Goal: Transaction & Acquisition: Purchase product/service

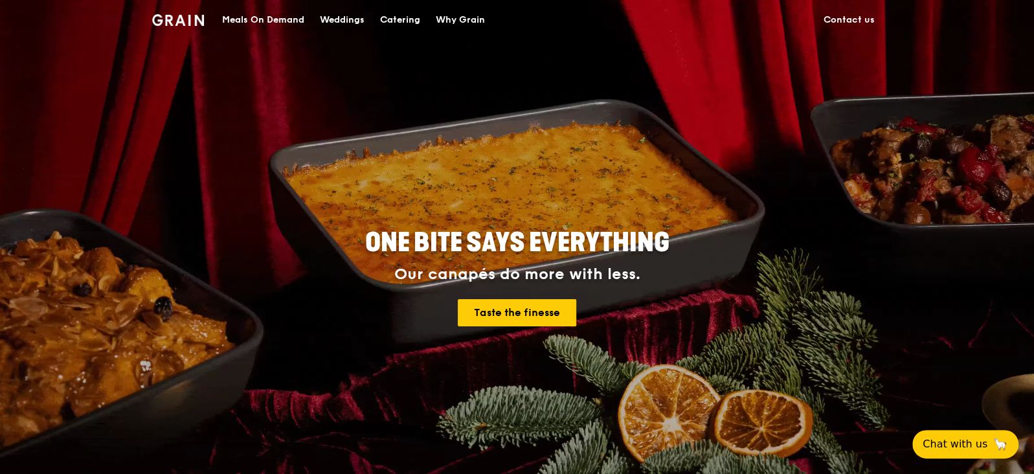
click at [240, 12] on div "Meals On Demand" at bounding box center [263, 20] width 82 height 39
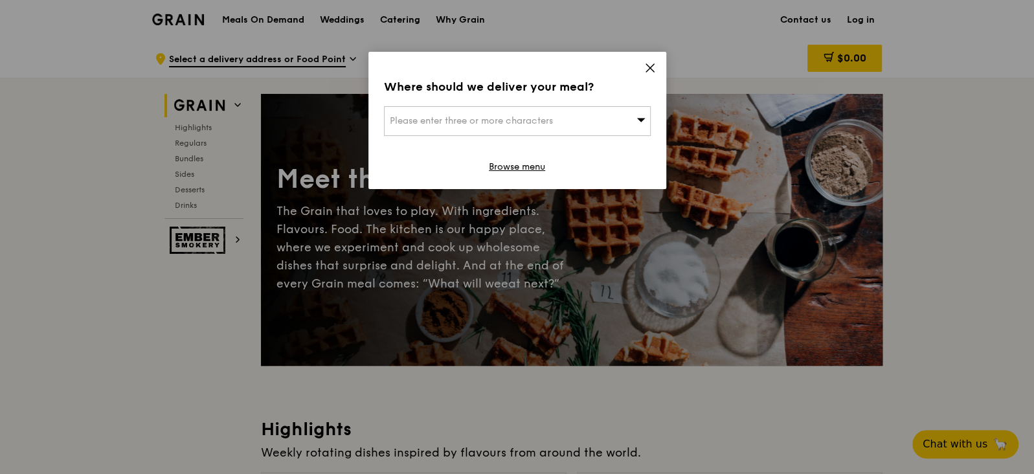
click at [544, 130] on div "Please enter three or more characters" at bounding box center [517, 121] width 267 height 30
click at [555, 94] on div "Where should we deliver your meal?" at bounding box center [517, 87] width 267 height 18
click at [593, 118] on div "Please enter three or more characters" at bounding box center [517, 121] width 267 height 30
click at [653, 66] on icon at bounding box center [650, 68] width 12 height 12
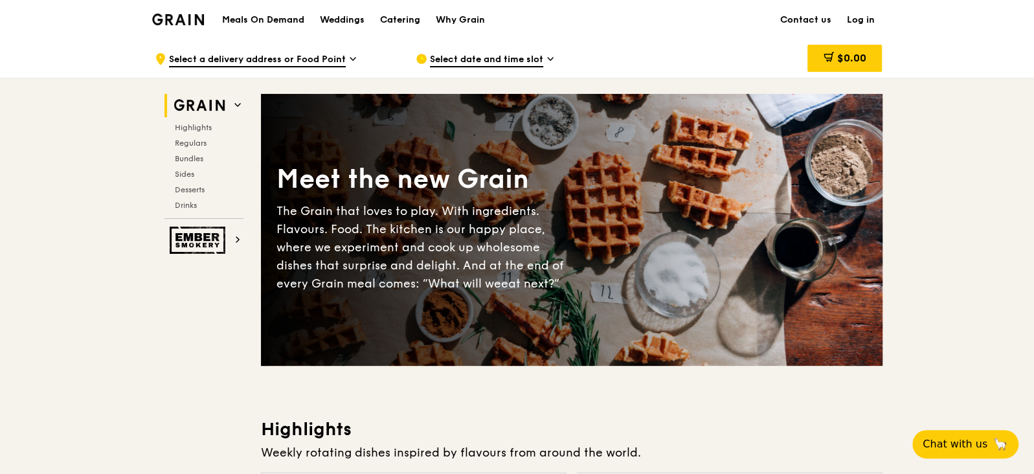
click at [271, 46] on div ".cls-1 { fill: none; stroke: #fff; stroke-linecap: round; stroke-linejoin: roun…" at bounding box center [275, 58] width 240 height 39
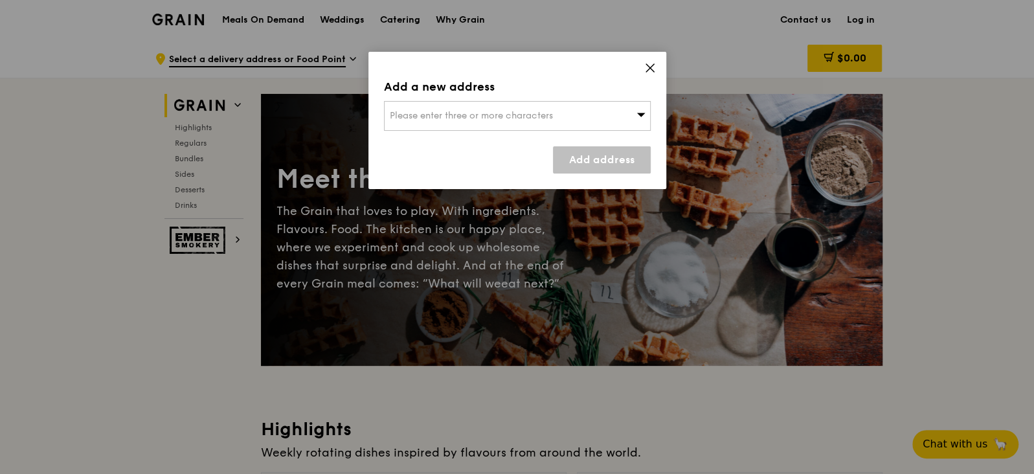
click at [428, 115] on span "Please enter three or more characters" at bounding box center [471, 115] width 163 height 11
click at [425, 144] on li "Please enter 3 or more characters" at bounding box center [516, 141] width 265 height 23
click at [427, 107] on input "search" at bounding box center [516, 116] width 265 height 28
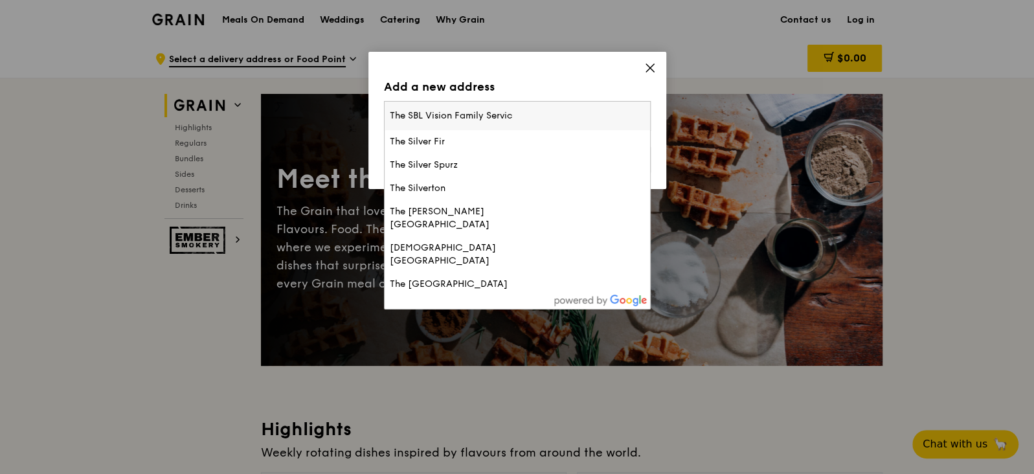
type input "The SBL Vision Family Service"
drag, startPoint x: 565, startPoint y: 111, endPoint x: 276, endPoint y: 111, distance: 289.3
click at [276, 111] on div "Add a new address Please enter three or more characters The SBL Vision Family S…" at bounding box center [517, 237] width 1034 height 474
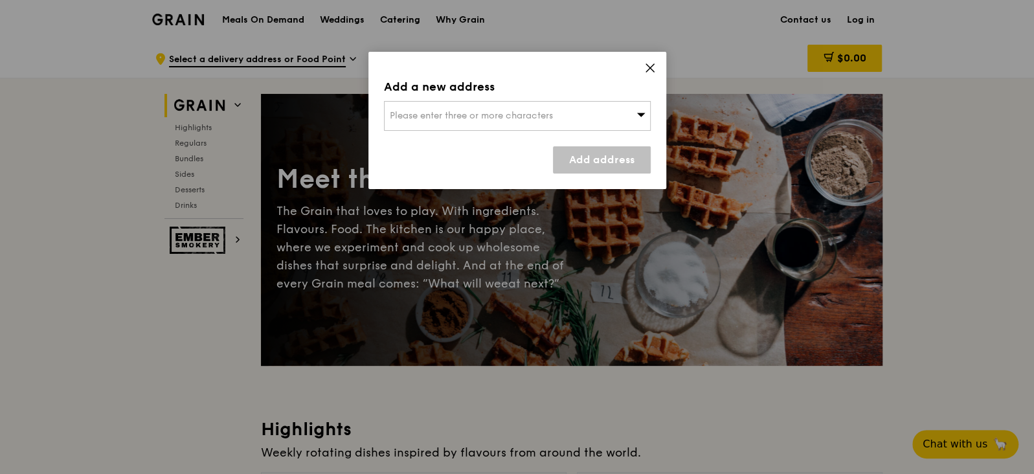
click at [509, 115] on span "Please enter three or more characters" at bounding box center [471, 115] width 163 height 11
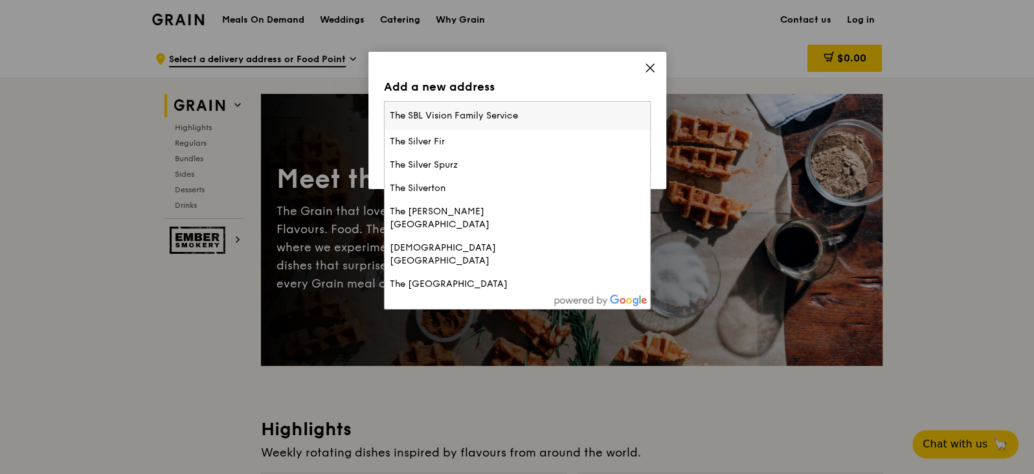
click at [641, 119] on input "The SBL Vision Family Service" at bounding box center [516, 116] width 265 height 28
click at [638, 115] on input "The SBL Vision Family Service" at bounding box center [516, 116] width 265 height 28
click at [592, 116] on input "search" at bounding box center [516, 116] width 265 height 28
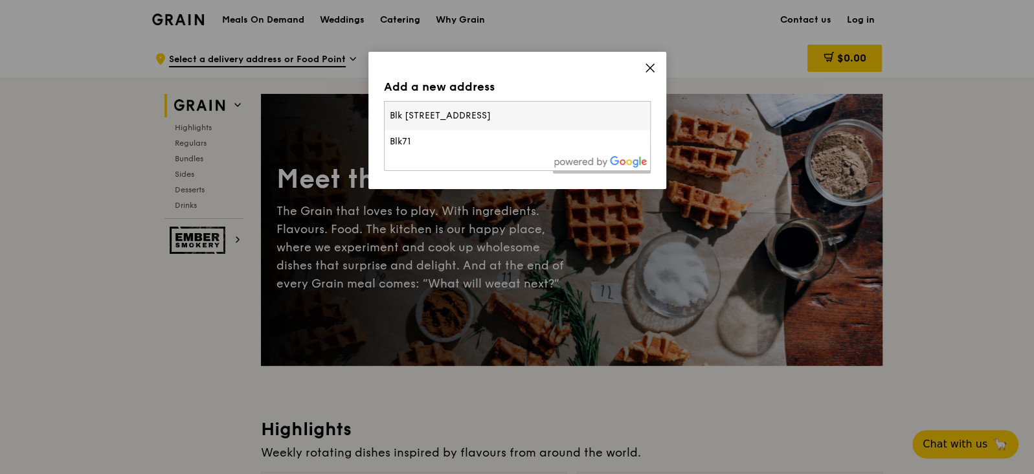
type input "Blk 945 Tampines Ave 4, #01-328"
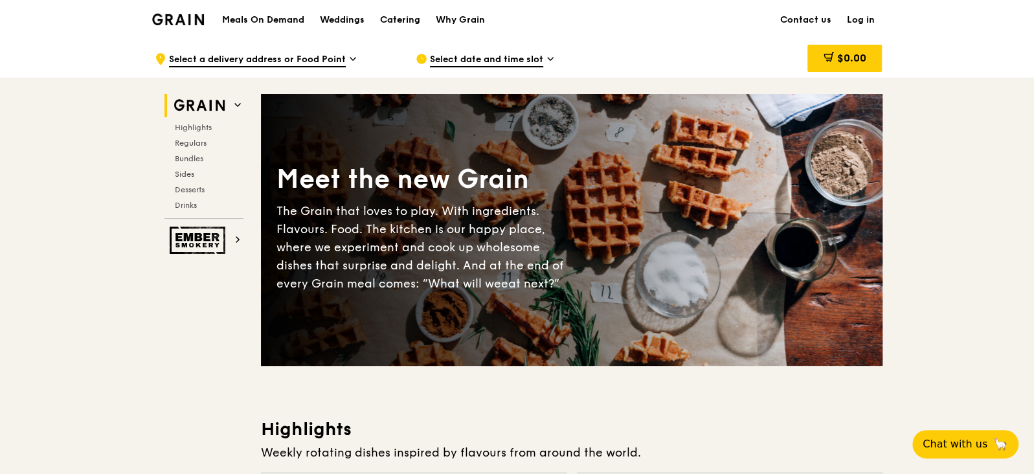
click at [364, 40] on div ".cls-1 { fill: none; stroke: #fff; stroke-linecap: round; stroke-linejoin: roun…" at bounding box center [275, 58] width 240 height 39
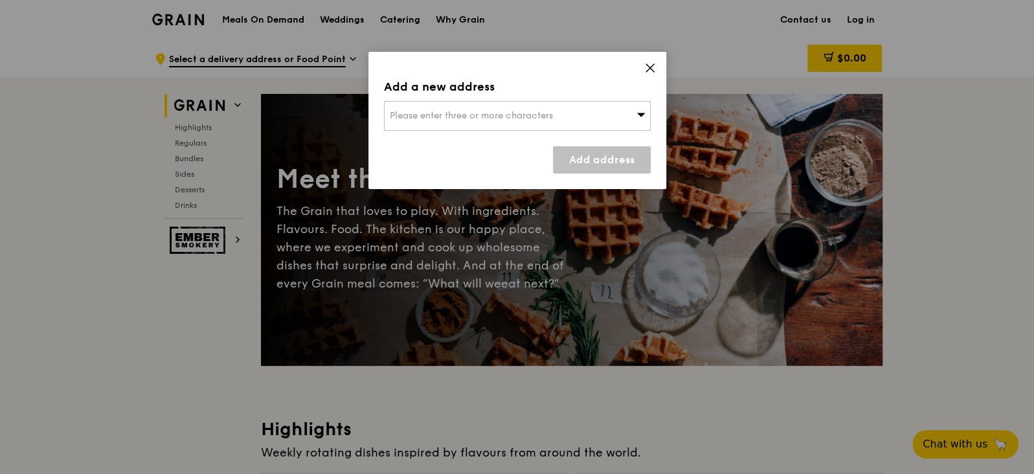
click at [525, 116] on span "Please enter three or more characters" at bounding box center [471, 115] width 163 height 11
click at [469, 144] on li "Please enter 3 or more characters" at bounding box center [516, 141] width 265 height 23
click at [661, 67] on div "Add a new address Please enter three or more characters Please enter 3 or more …" at bounding box center [517, 120] width 298 height 137
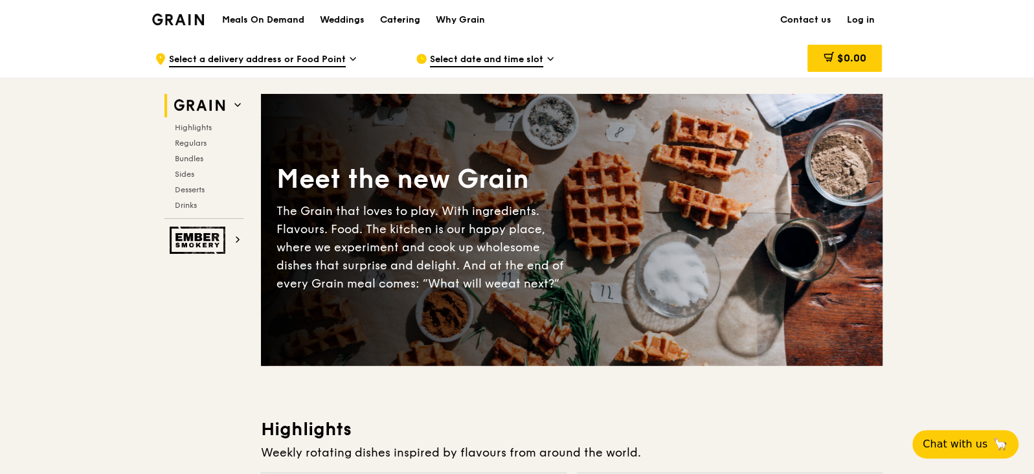
click at [516, 59] on span "Select date and time slot" at bounding box center [486, 60] width 113 height 14
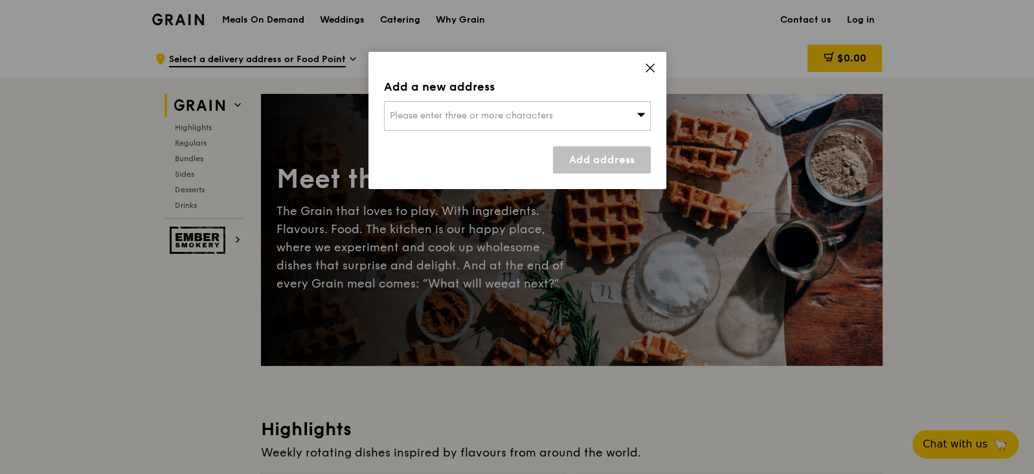
click at [406, 143] on div "Add a new address Please enter three or more characters Add address" at bounding box center [517, 120] width 298 height 137
click at [426, 124] on div "Please enter three or more characters" at bounding box center [517, 116] width 267 height 30
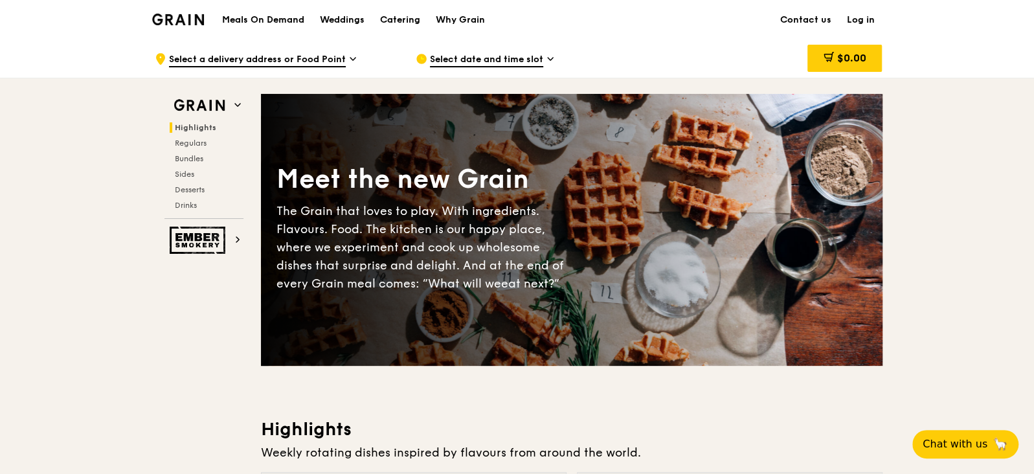
click at [163, 17] on img at bounding box center [178, 20] width 52 height 12
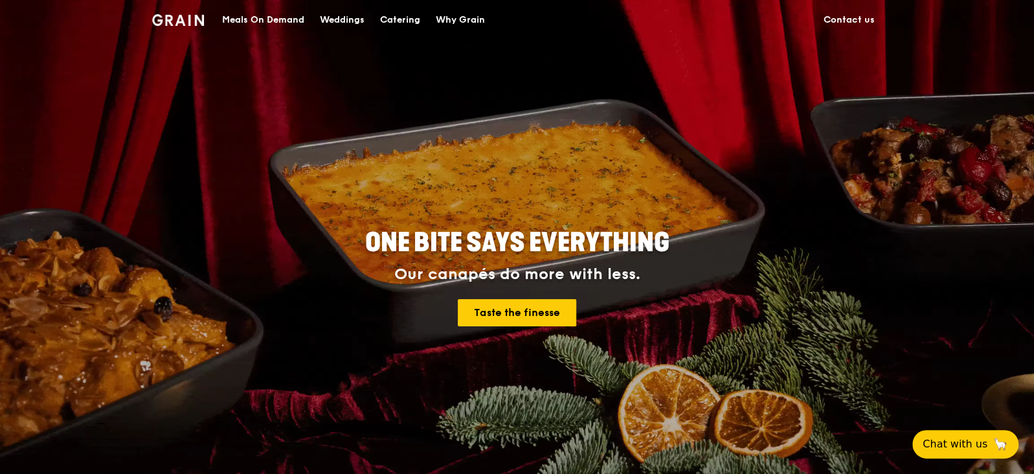
click at [181, 23] on img at bounding box center [178, 20] width 52 height 12
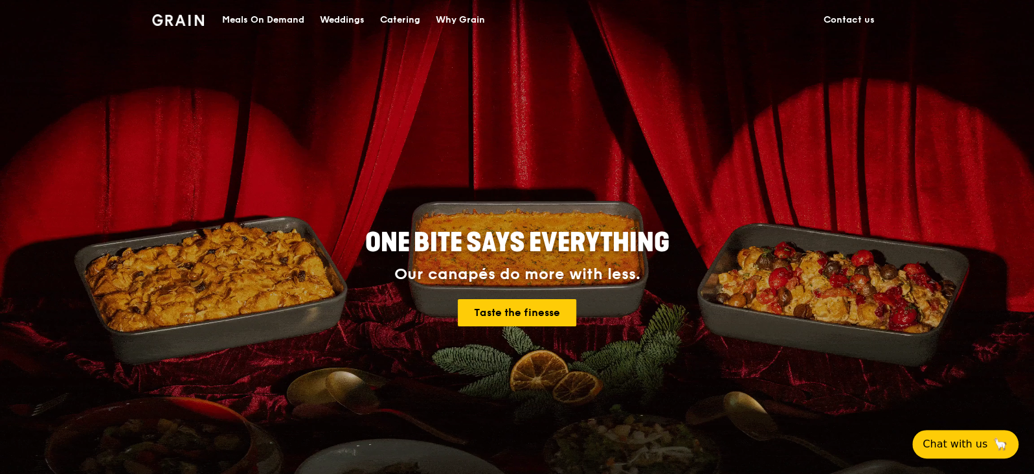
click at [400, 22] on div "Catering" at bounding box center [400, 20] width 40 height 39
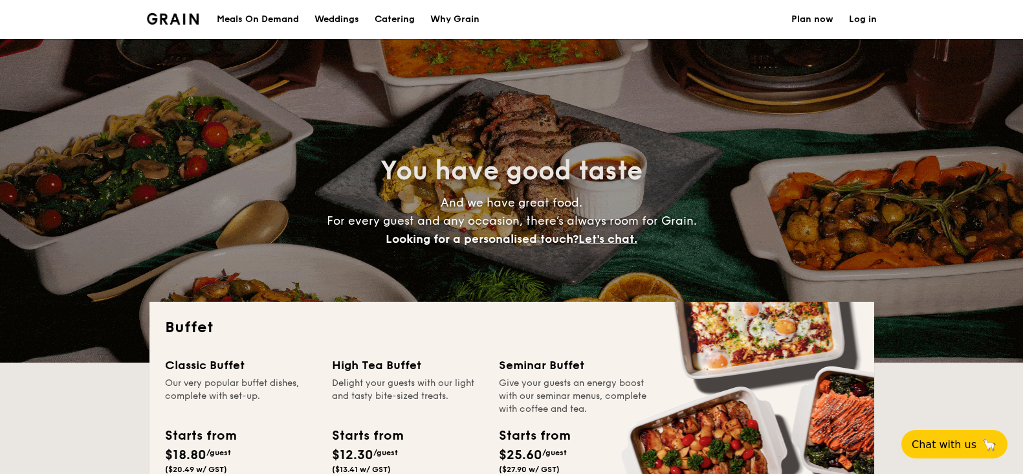
select select
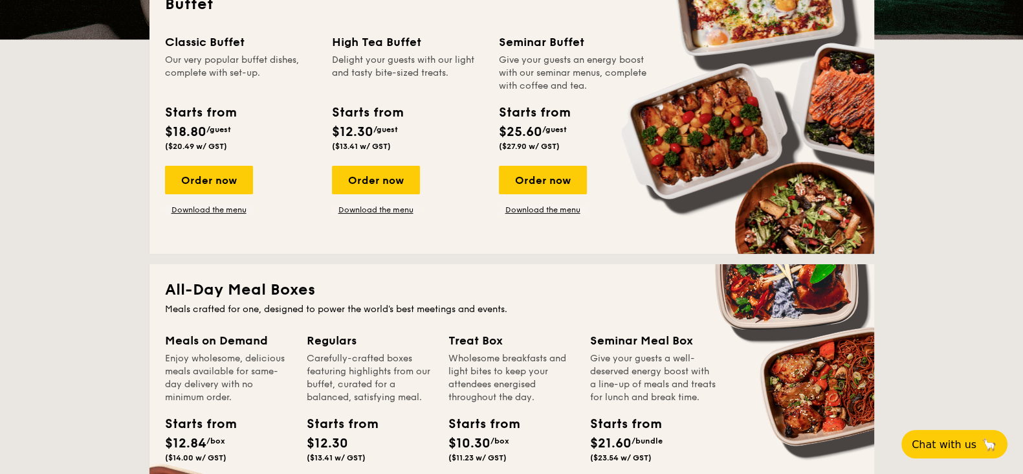
scroll to position [485, 0]
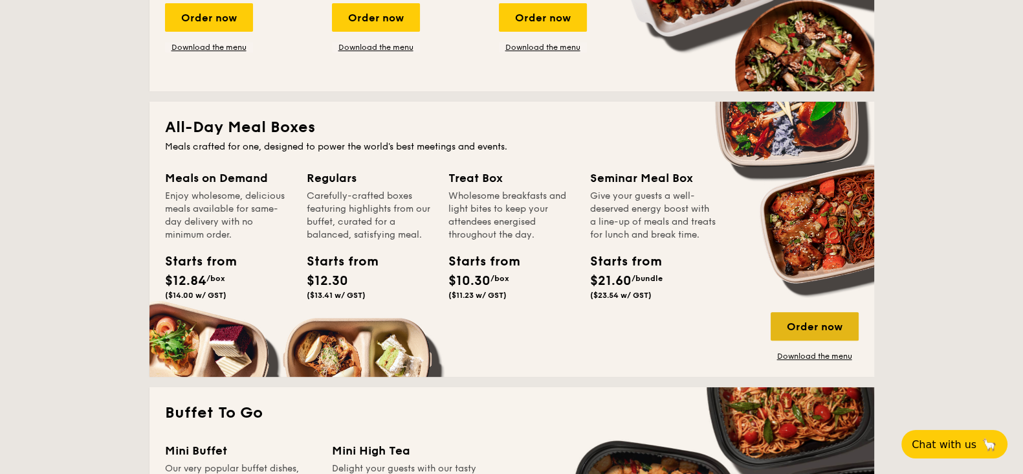
click at [806, 328] on div "Order now" at bounding box center [815, 326] width 88 height 28
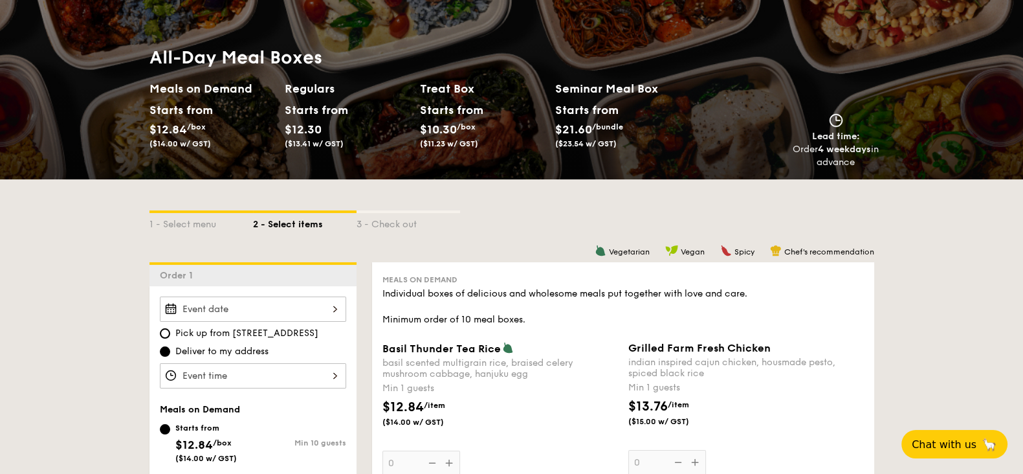
scroll to position [161, 0]
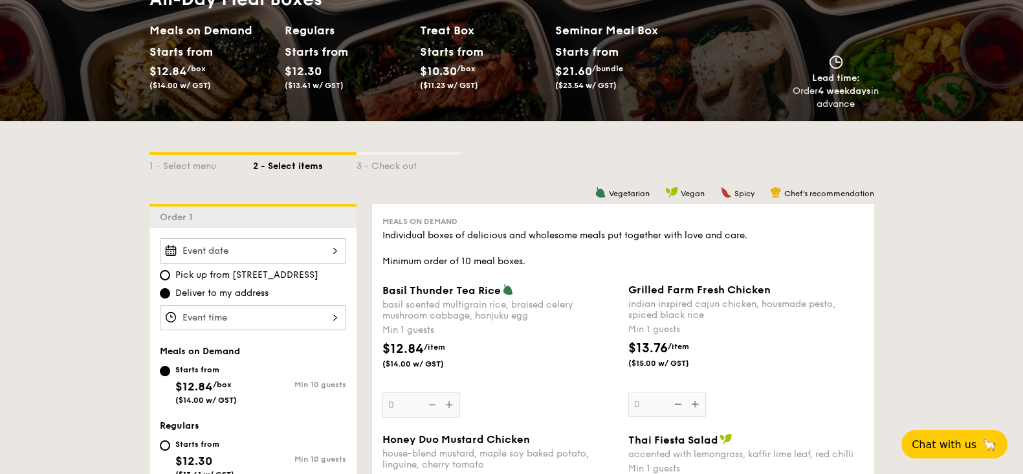
click at [263, 245] on div at bounding box center [253, 250] width 186 height 25
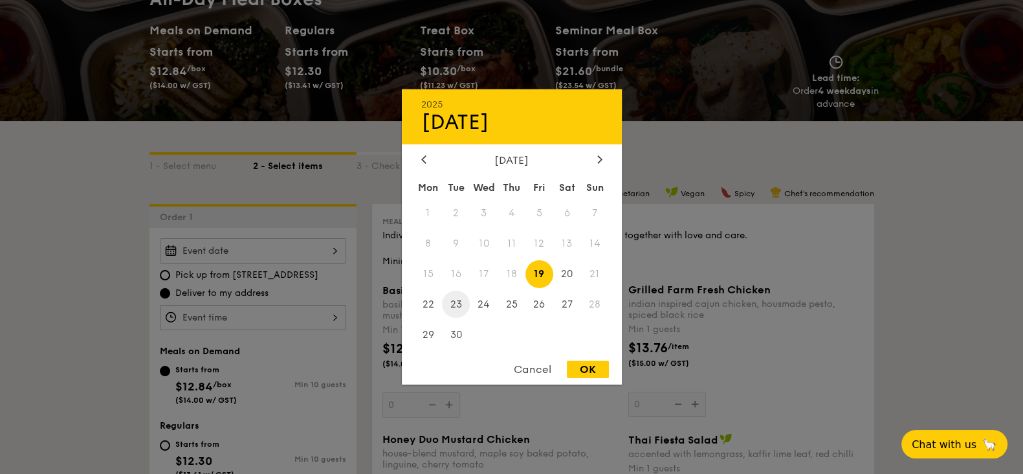
click at [459, 302] on span "23" at bounding box center [456, 304] width 28 height 28
click at [588, 366] on div "OK" at bounding box center [588, 368] width 42 height 17
type input "[DATE]"
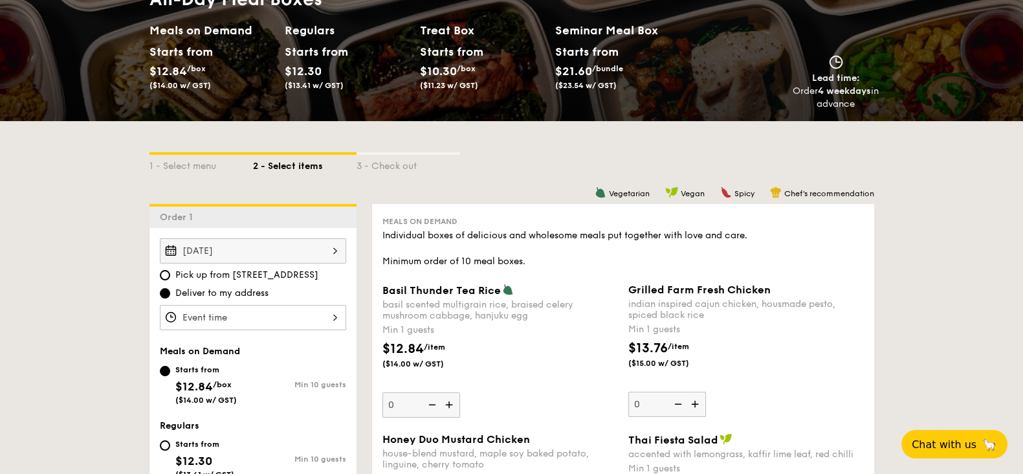
scroll to position [243, 0]
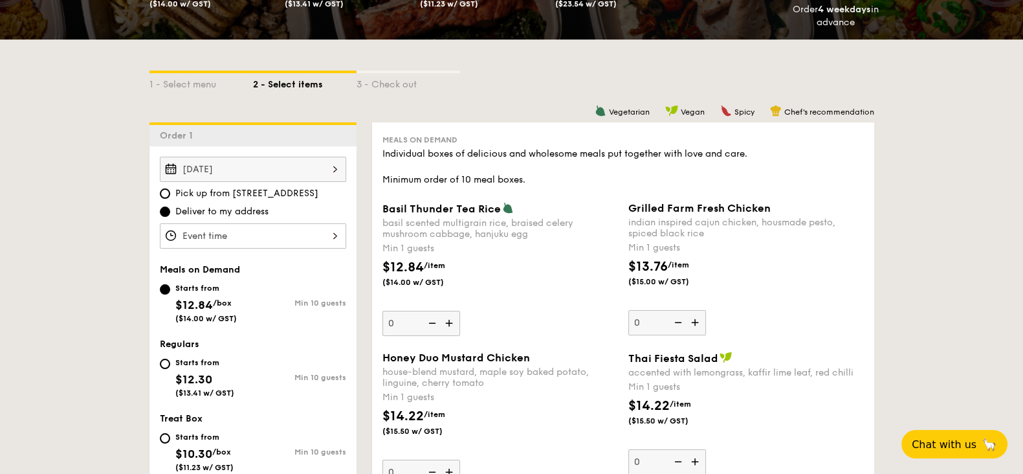
click at [206, 236] on div at bounding box center [253, 235] width 186 height 25
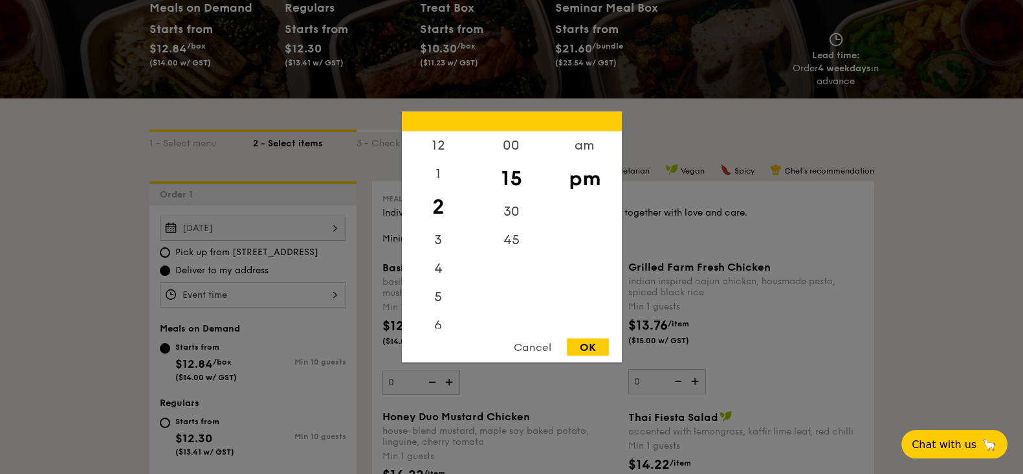
scroll to position [161, 0]
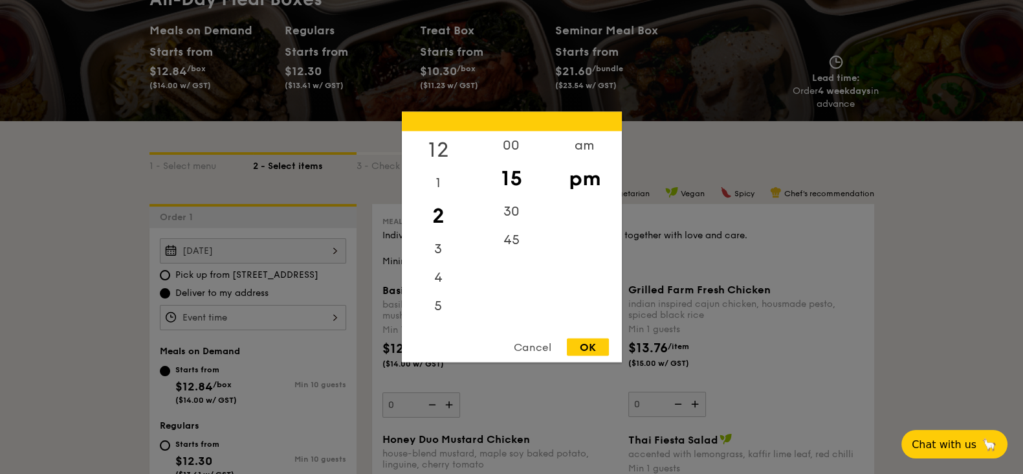
click at [434, 154] on div "12" at bounding box center [438, 150] width 73 height 38
click at [582, 344] on div "OK" at bounding box center [588, 346] width 42 height 17
type input "12:15PM"
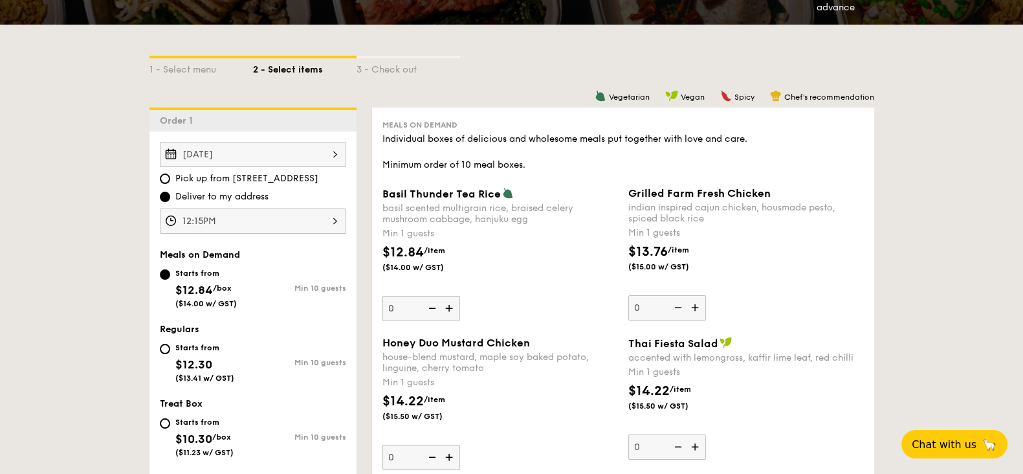
scroll to position [323, 0]
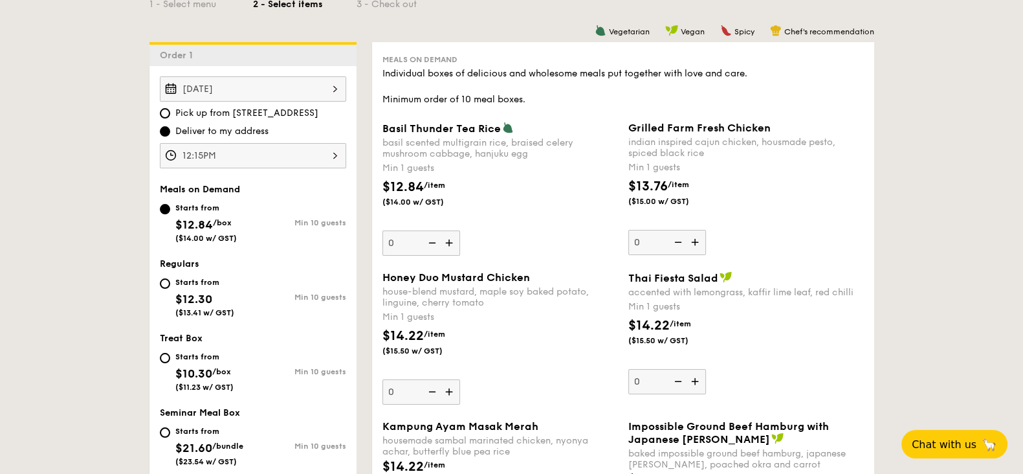
click at [179, 282] on div "Starts from" at bounding box center [204, 282] width 59 height 10
click at [170, 282] on input "Starts from $12.30 ($13.41 w/ GST) Min 10 guests" at bounding box center [165, 283] width 10 height 10
radio input "true"
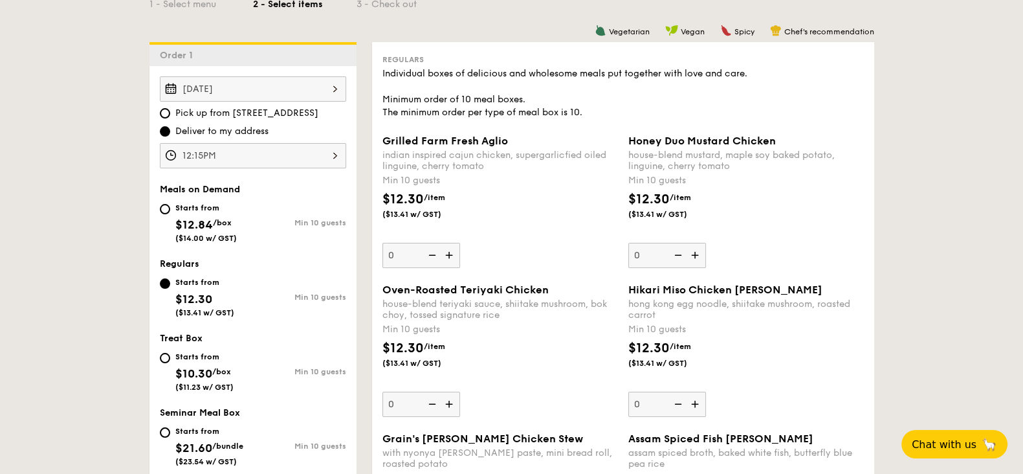
click at [219, 214] on div "Starts from $12.84 /box ($14.00 w/ GST)" at bounding box center [205, 221] width 61 height 43
click at [170, 214] on input "Starts from $12.84 /box ($14.00 w/ GST) Min 10 guests" at bounding box center [165, 209] width 10 height 10
radio input "true"
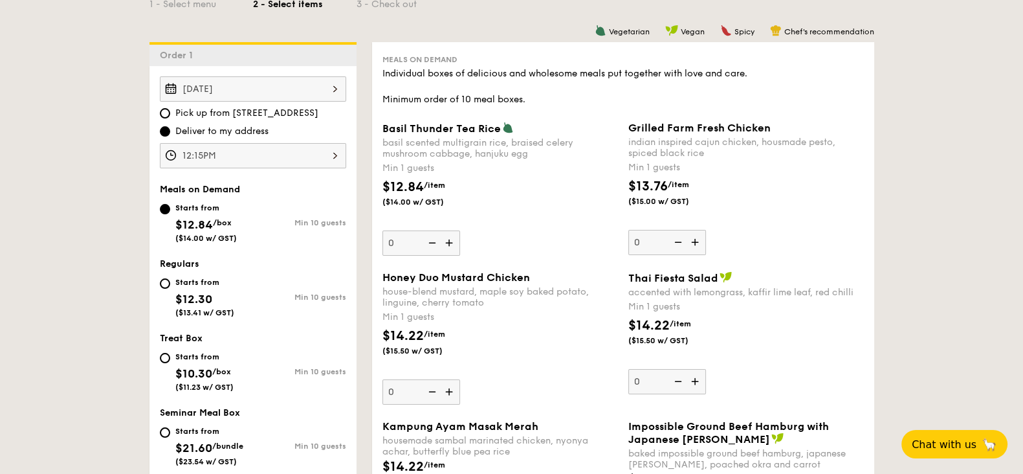
click at [168, 275] on div "Starts from $12.30 ($13.41 w/ GST)" at bounding box center [206, 295] width 93 height 43
click at [168, 278] on input "Starts from $12.30 ($13.41 w/ GST) Min 10 guests" at bounding box center [165, 283] width 10 height 10
radio input "true"
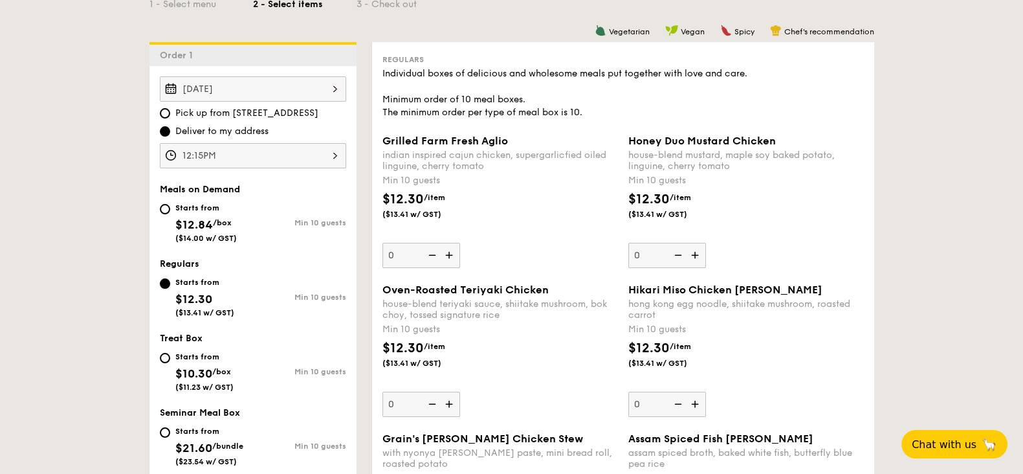
scroll to position [405, 0]
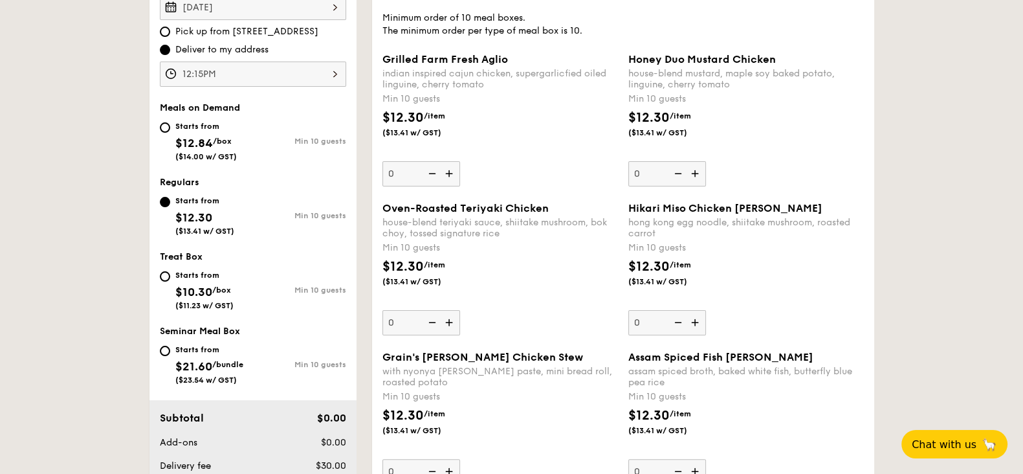
click at [210, 136] on span "$12.84" at bounding box center [194, 143] width 38 height 14
click at [170, 133] on input "Starts from $12.84 /box ($14.00 w/ GST) Min 10 guests" at bounding box center [165, 127] width 10 height 10
radio input "true"
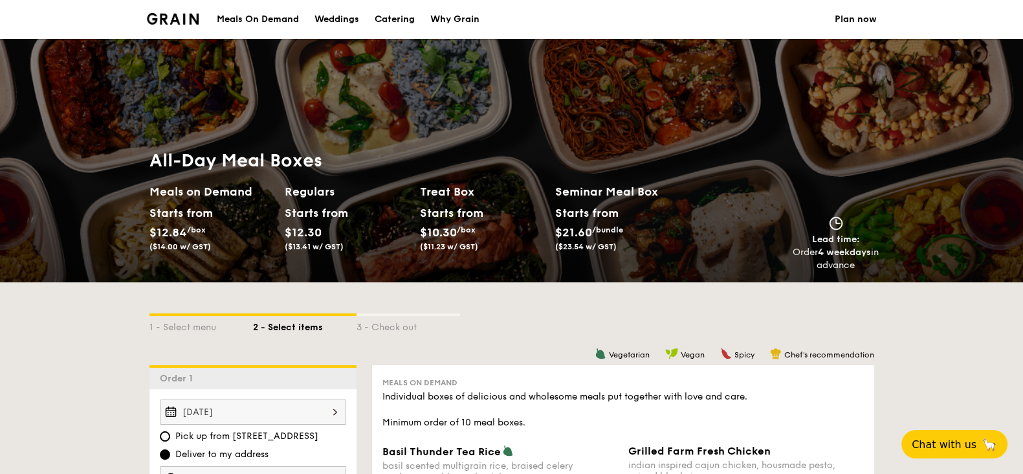
scroll to position [243, 0]
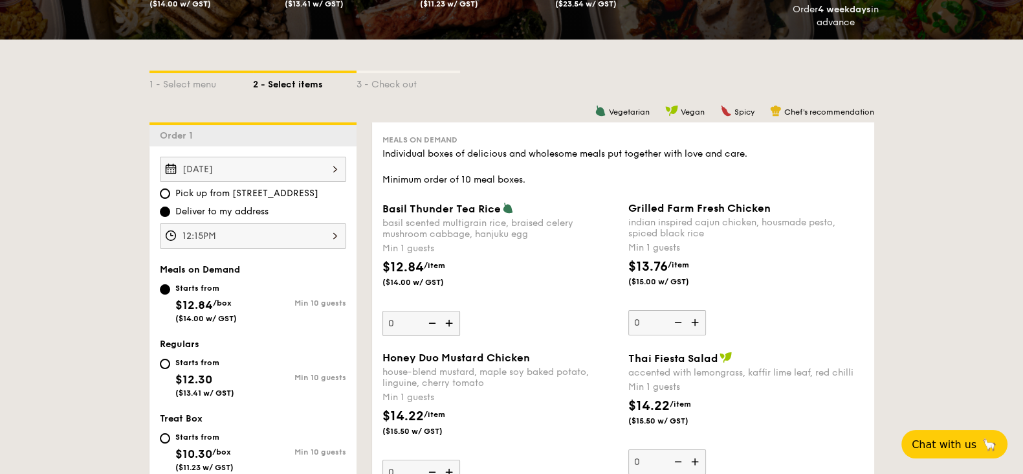
click at [257, 205] on span "Deliver to my address" at bounding box center [221, 211] width 93 height 13
click at [170, 206] on input "Deliver to my address" at bounding box center [165, 211] width 10 height 10
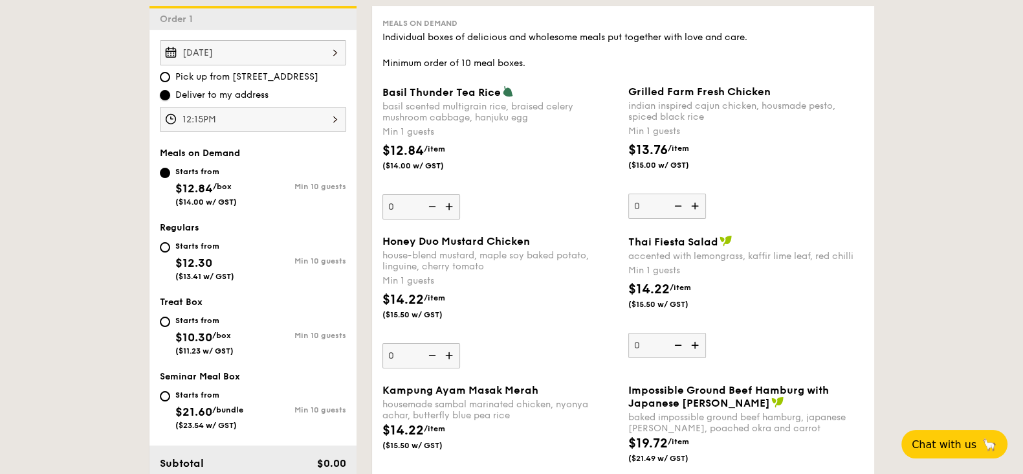
scroll to position [323, 0]
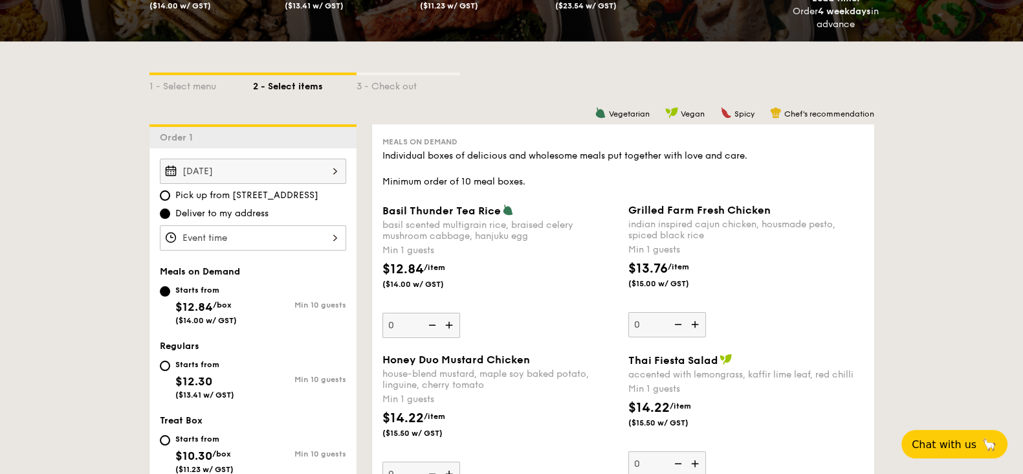
scroll to position [243, 0]
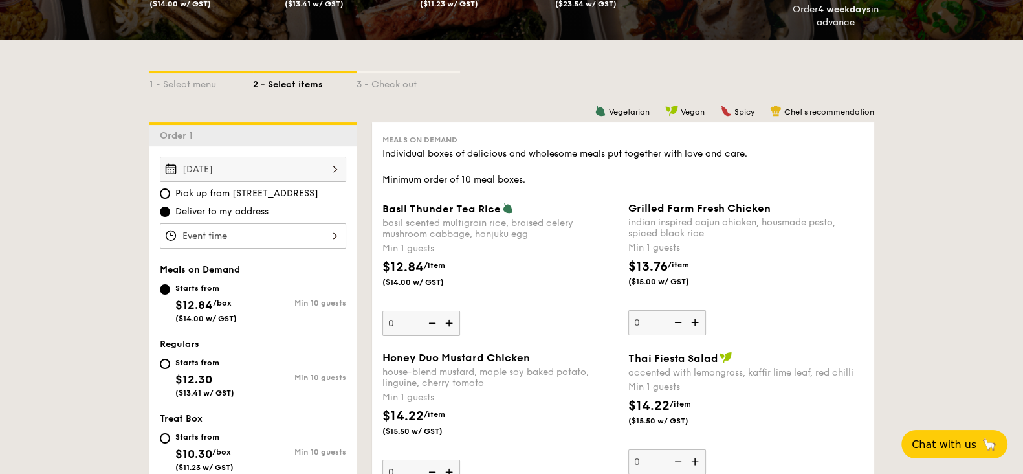
click at [449, 323] on img at bounding box center [450, 323] width 19 height 25
click at [449, 323] on input "0" at bounding box center [422, 323] width 78 height 25
click at [449, 323] on img at bounding box center [450, 323] width 19 height 25
click at [449, 323] on input "1" at bounding box center [422, 323] width 78 height 25
type input "2"
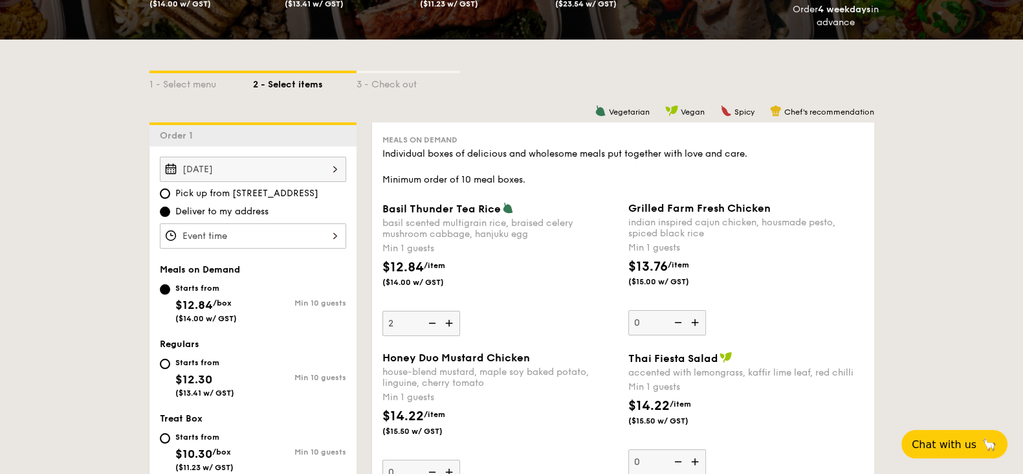
click at [833, 297] on div "$13.76 /item ($15.00 w/ GST)" at bounding box center [746, 279] width 246 height 45
click at [706, 310] on input "0" at bounding box center [667, 322] width 78 height 25
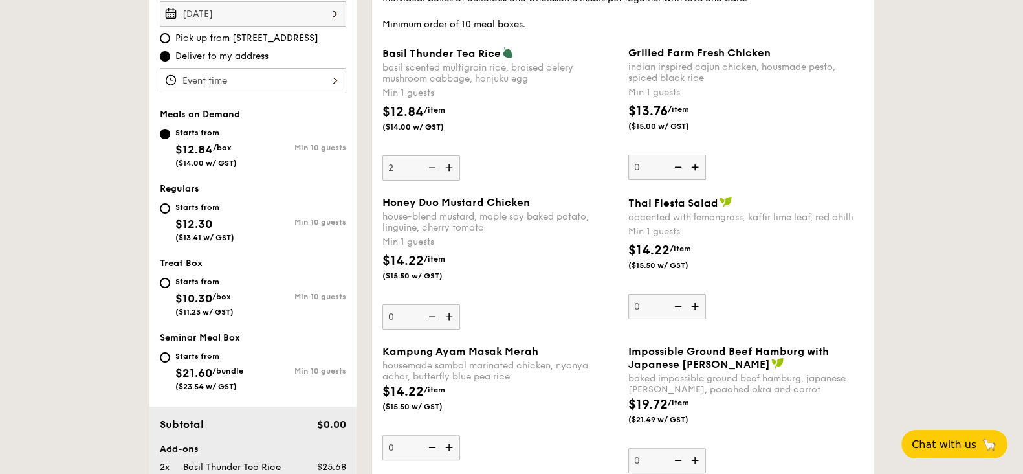
scroll to position [405, 0]
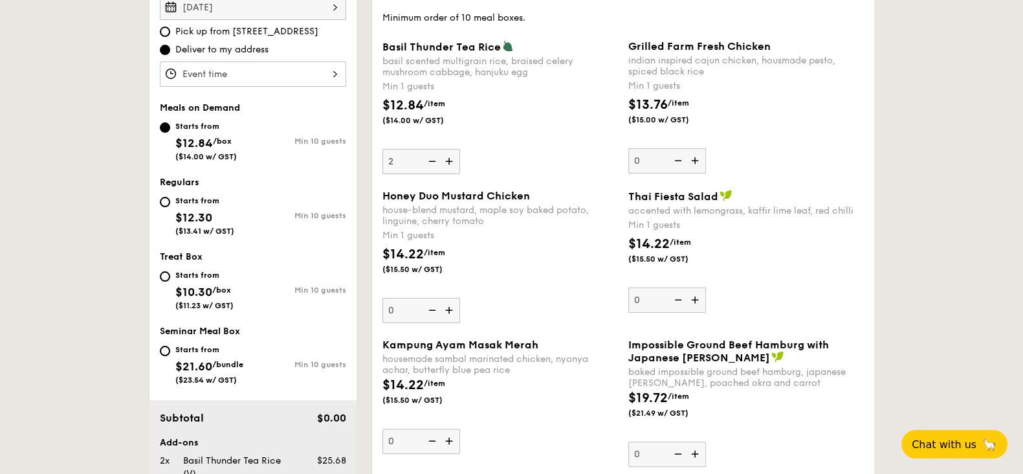
click at [451, 309] on img at bounding box center [450, 310] width 19 height 25
click at [451, 309] on input "0" at bounding box center [422, 310] width 78 height 25
click at [451, 309] on img at bounding box center [450, 310] width 19 height 25
click at [451, 309] on input "1" at bounding box center [422, 310] width 78 height 25
click at [451, 309] on img at bounding box center [450, 310] width 19 height 25
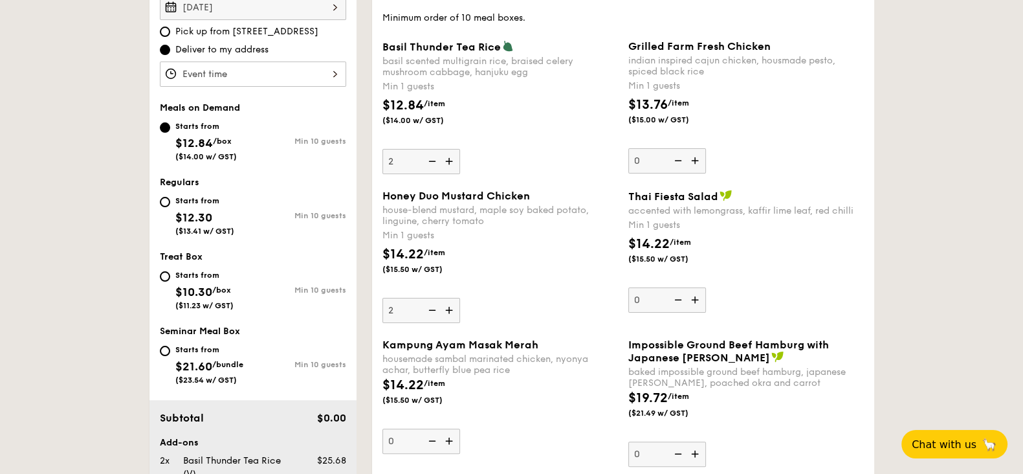
click at [451, 309] on input "2" at bounding box center [422, 310] width 78 height 25
click at [451, 309] on img at bounding box center [450, 310] width 19 height 25
click at [451, 309] on input "3" at bounding box center [422, 310] width 78 height 25
click at [451, 309] on img at bounding box center [450, 310] width 19 height 25
click at [451, 309] on input "4" at bounding box center [422, 310] width 78 height 25
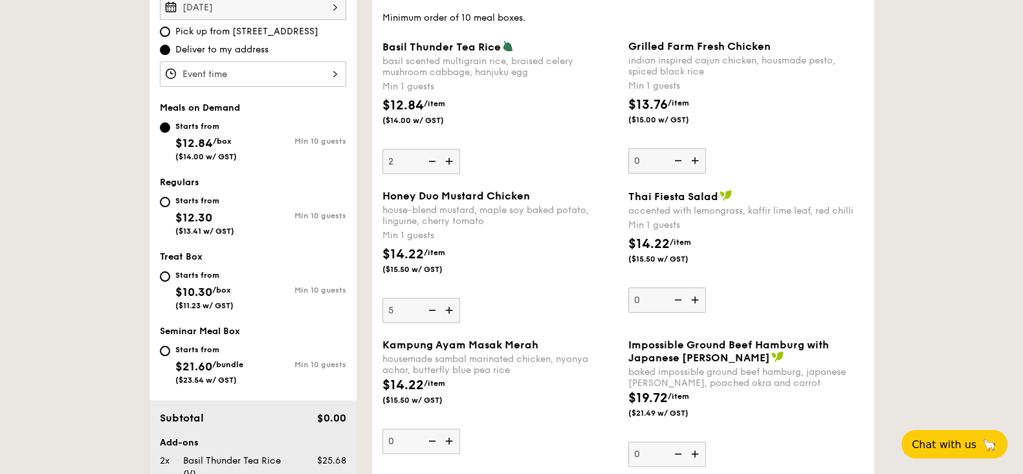
click at [451, 309] on img at bounding box center [450, 310] width 19 height 25
click at [451, 309] on input "5" at bounding box center [422, 310] width 78 height 25
type input "6"
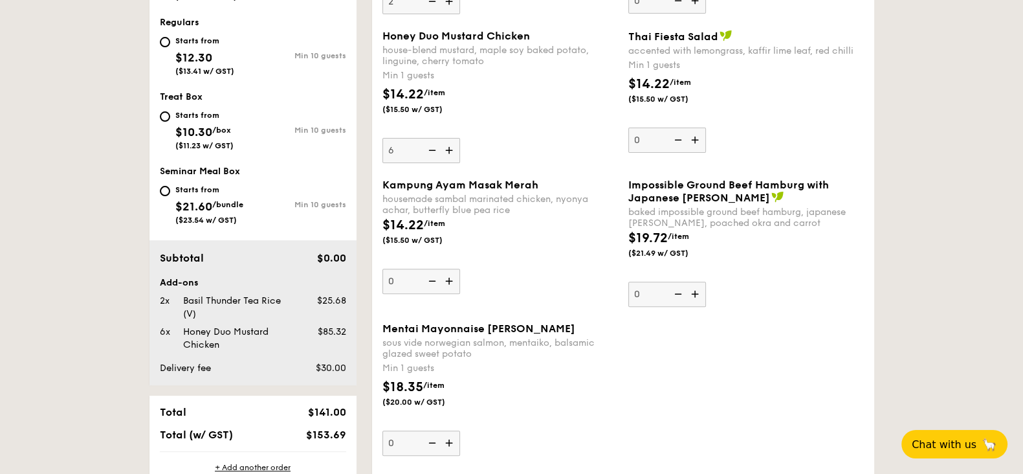
scroll to position [566, 0]
click at [696, 291] on img at bounding box center [696, 292] width 19 height 25
click at [696, 291] on input "0" at bounding box center [667, 292] width 78 height 25
type input "1"
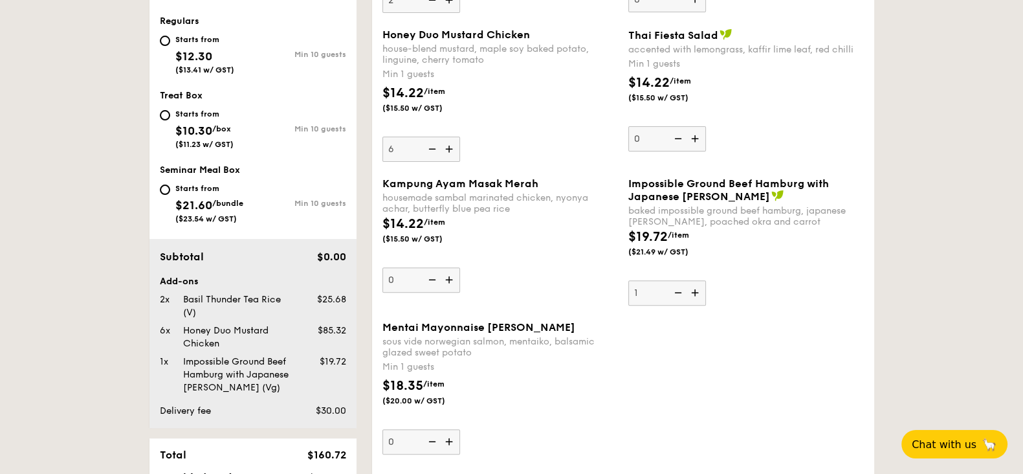
click at [449, 276] on img at bounding box center [450, 279] width 19 height 25
click at [449, 276] on input "0" at bounding box center [422, 279] width 78 height 25
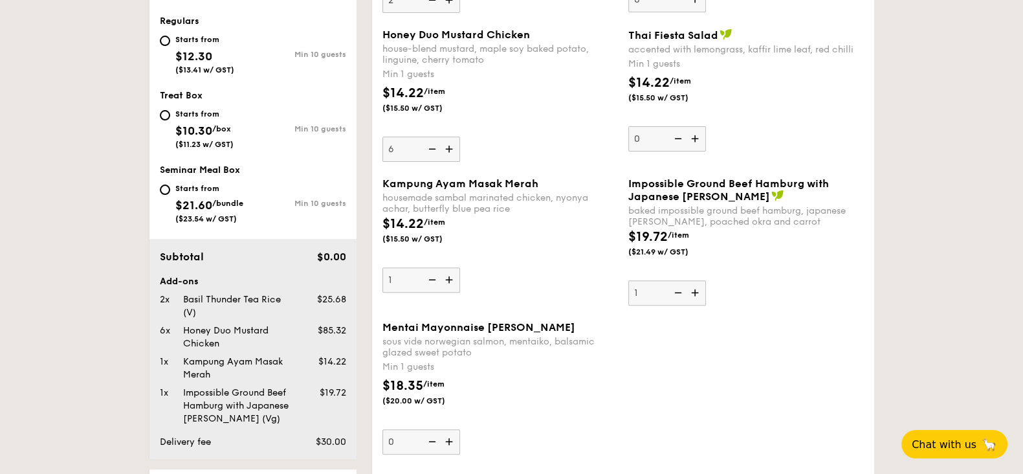
click at [449, 276] on img at bounding box center [450, 279] width 19 height 25
click at [449, 276] on input "1" at bounding box center [422, 279] width 78 height 25
click at [449, 276] on img at bounding box center [450, 279] width 19 height 25
click at [449, 276] on input "2" at bounding box center [422, 279] width 78 height 25
click at [450, 276] on img at bounding box center [450, 279] width 19 height 25
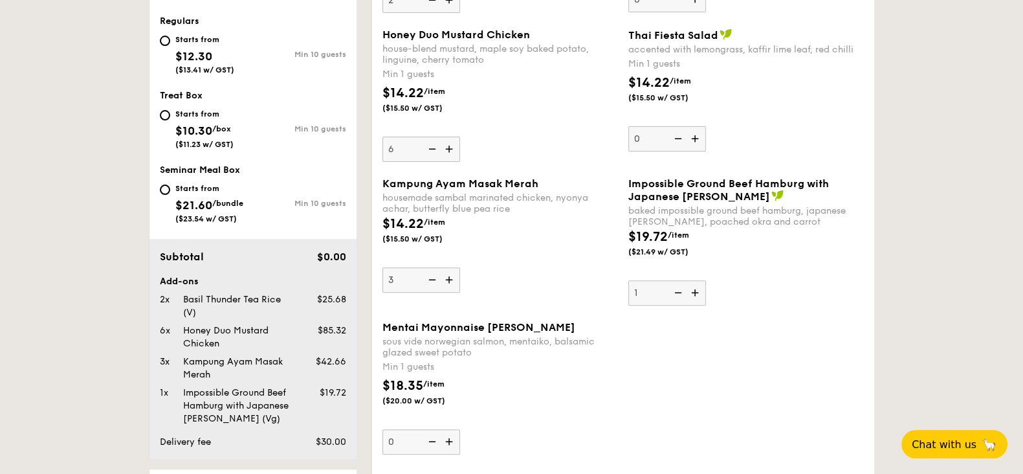
click at [450, 276] on input "3" at bounding box center [422, 279] width 78 height 25
click at [450, 276] on img at bounding box center [450, 279] width 19 height 25
click at [450, 276] on input "4" at bounding box center [422, 279] width 78 height 25
click at [450, 276] on img at bounding box center [450, 279] width 19 height 25
click at [450, 276] on input "5" at bounding box center [422, 279] width 78 height 25
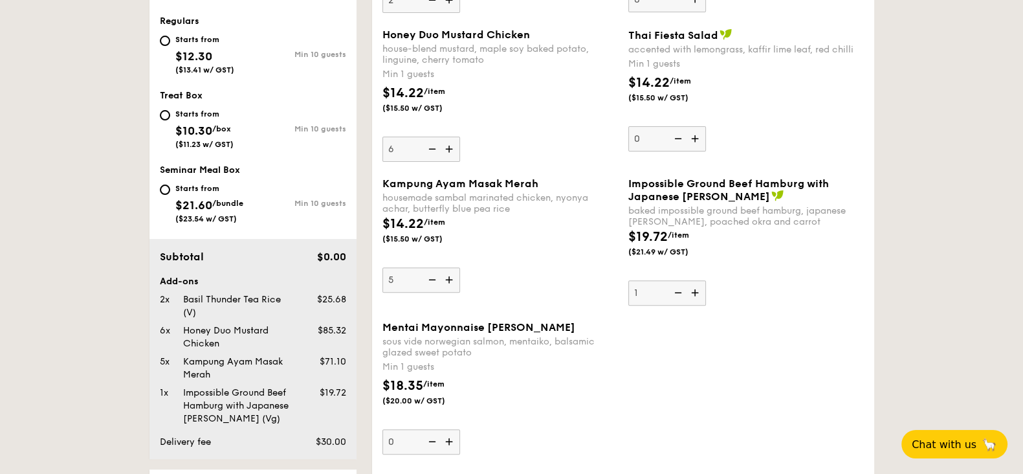
type input "6"
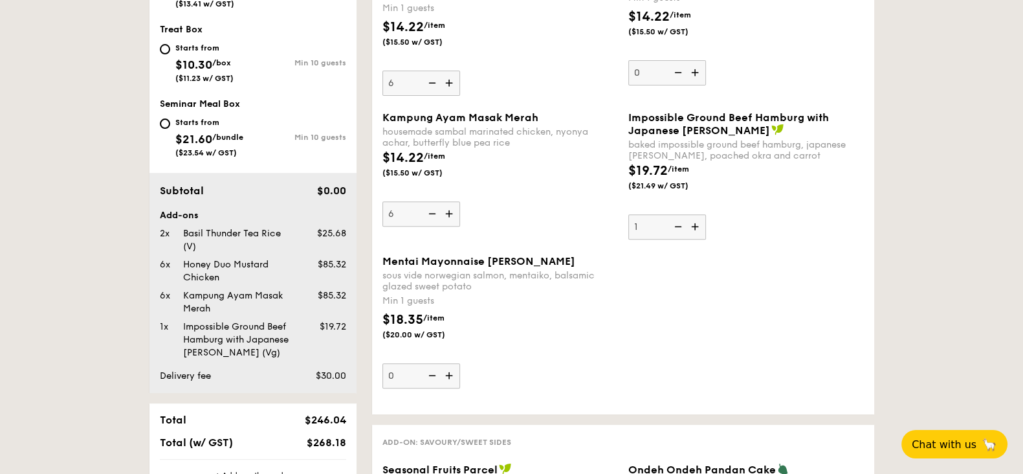
scroll to position [647, 0]
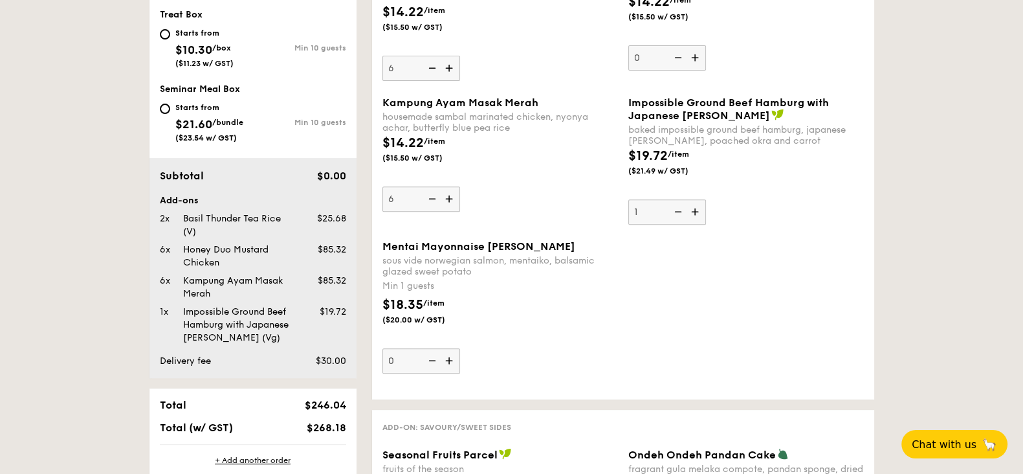
click at [453, 355] on img at bounding box center [450, 360] width 19 height 25
click at [453, 355] on input "0" at bounding box center [422, 360] width 78 height 25
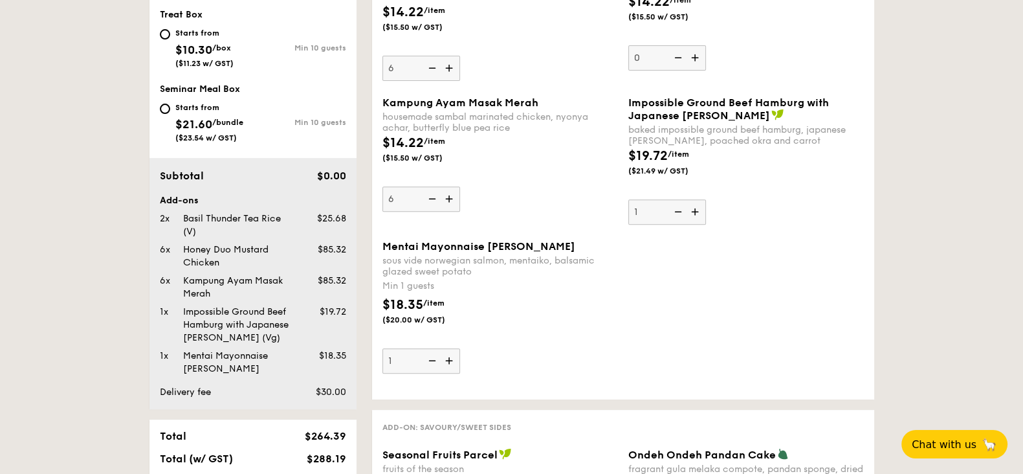
click at [453, 355] on img at bounding box center [450, 360] width 19 height 25
click at [453, 355] on input "1" at bounding box center [422, 360] width 78 height 25
click at [453, 355] on img at bounding box center [450, 360] width 19 height 25
click at [453, 355] on input "2" at bounding box center [422, 360] width 78 height 25
click at [453, 355] on img at bounding box center [450, 360] width 19 height 25
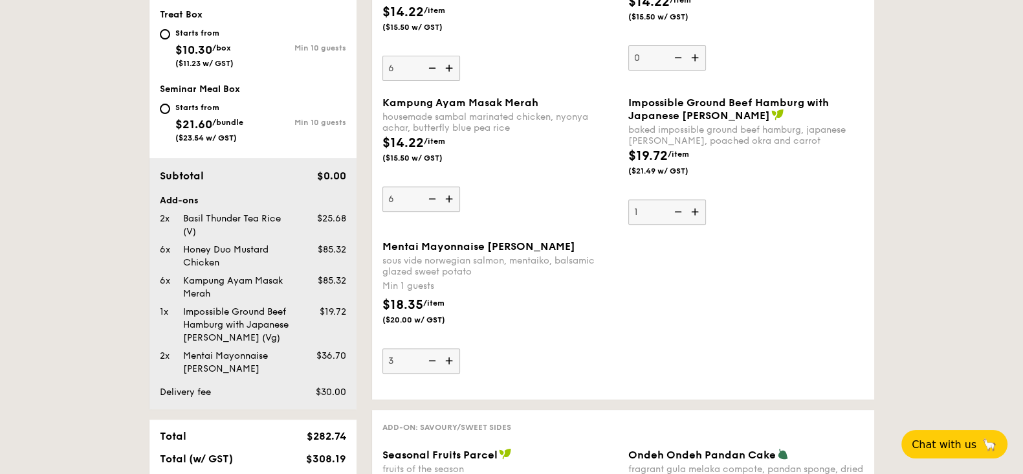
click at [453, 355] on input "3" at bounding box center [422, 360] width 78 height 25
click at [453, 355] on img at bounding box center [450, 360] width 19 height 25
click at [453, 355] on input "4" at bounding box center [422, 360] width 78 height 25
click at [453, 355] on img at bounding box center [450, 360] width 19 height 25
click at [453, 355] on input "5" at bounding box center [422, 360] width 78 height 25
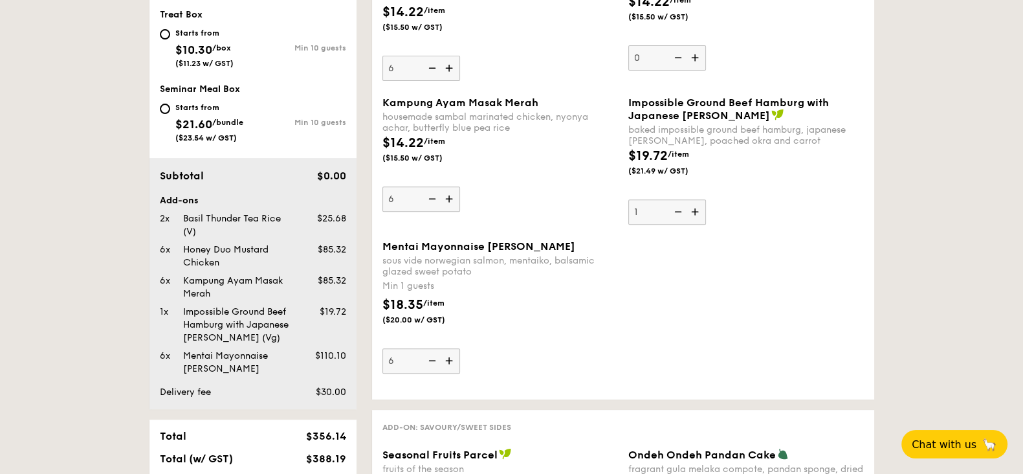
click at [450, 355] on img at bounding box center [450, 360] width 19 height 25
click at [450, 355] on input "6" at bounding box center [422, 360] width 78 height 25
type input "7"
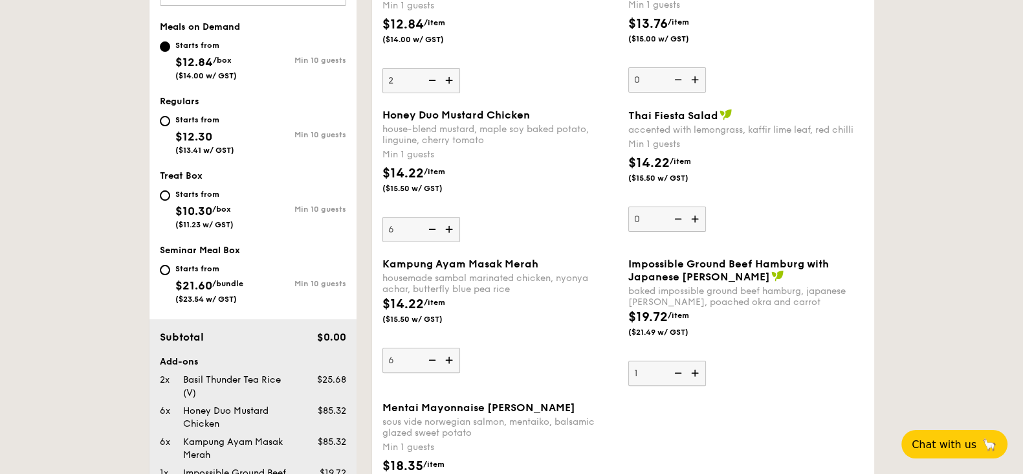
scroll to position [405, 0]
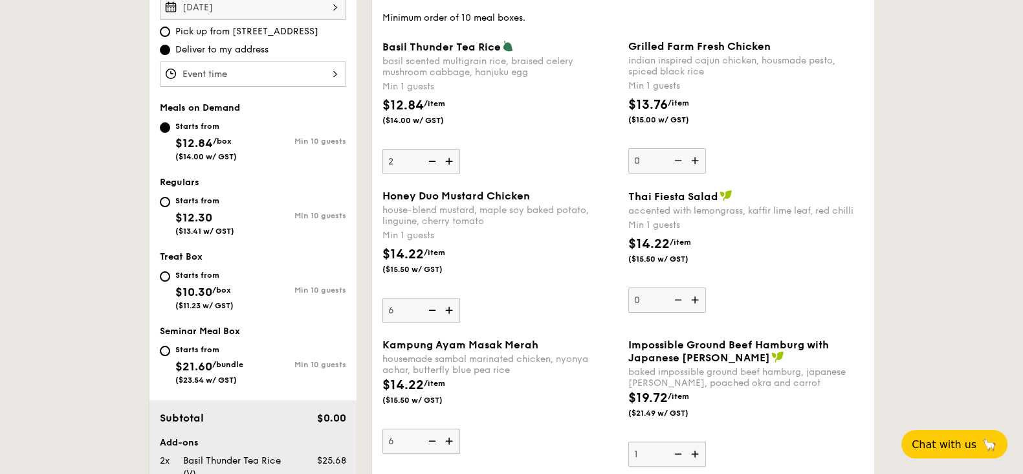
click at [696, 161] on img at bounding box center [696, 160] width 19 height 25
click at [696, 161] on input "0" at bounding box center [667, 160] width 78 height 25
click at [696, 161] on img at bounding box center [696, 160] width 19 height 25
click at [696, 161] on input "1" at bounding box center [667, 160] width 78 height 25
type input "2"
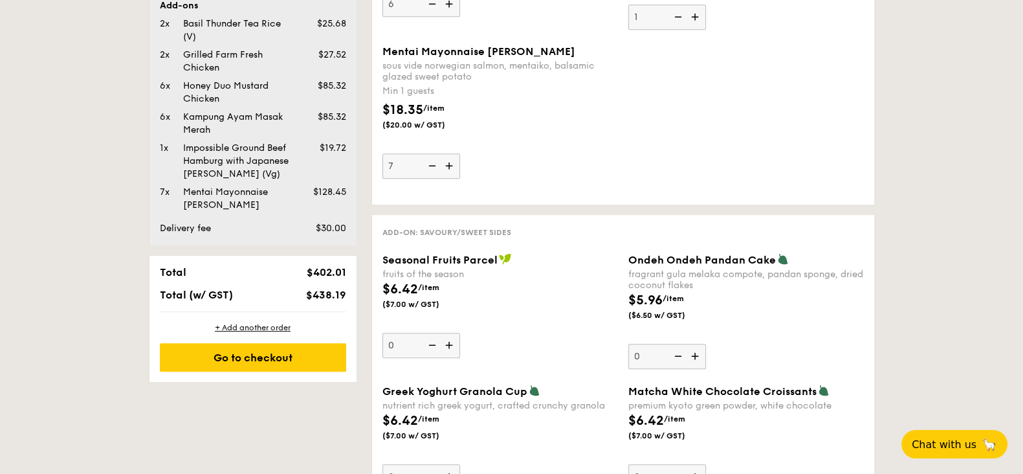
scroll to position [971, 0]
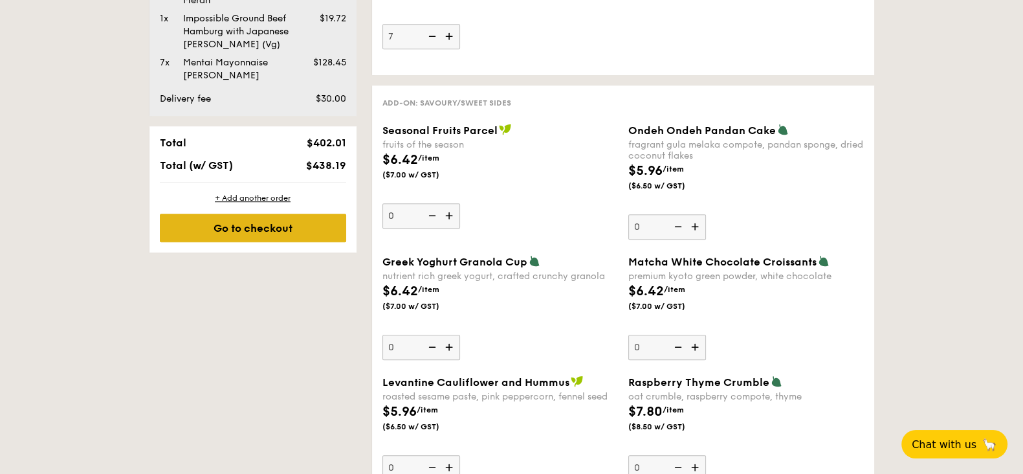
click at [304, 225] on div "Go to checkout" at bounding box center [253, 228] width 186 height 28
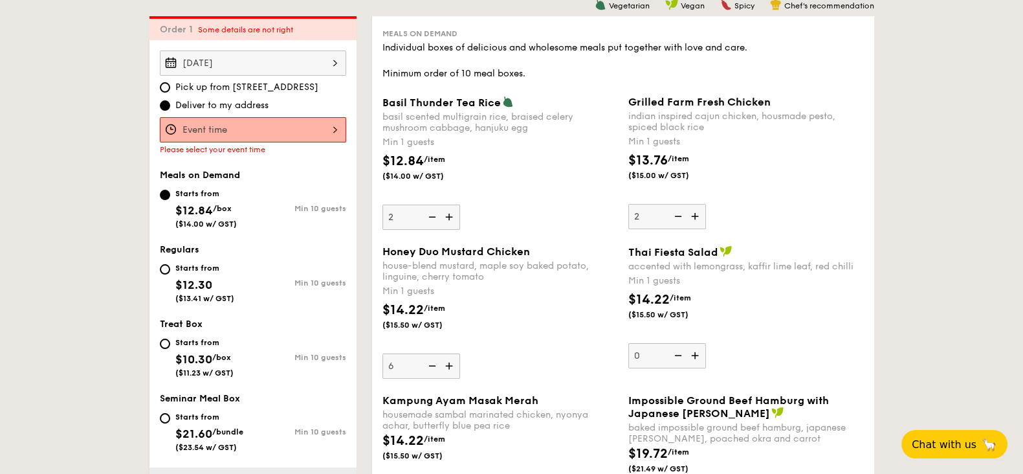
scroll to position [346, 0]
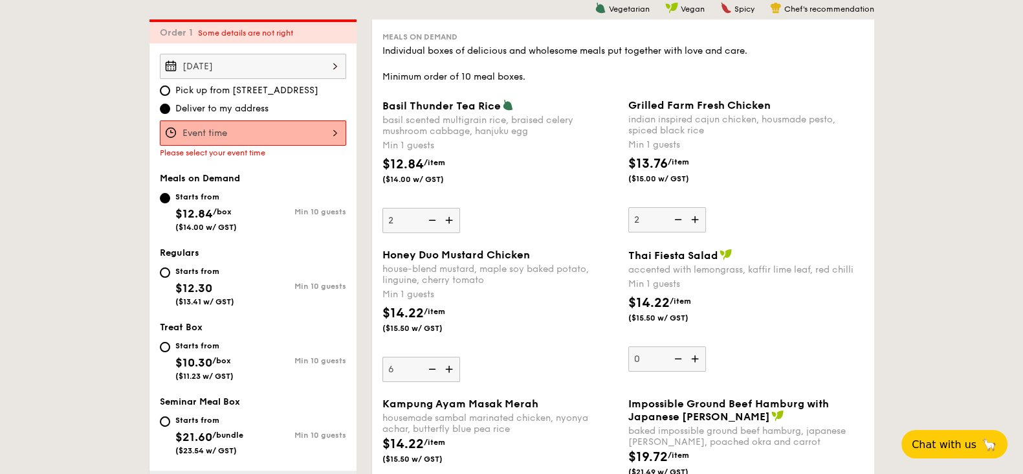
click at [294, 134] on div at bounding box center [253, 132] width 186 height 25
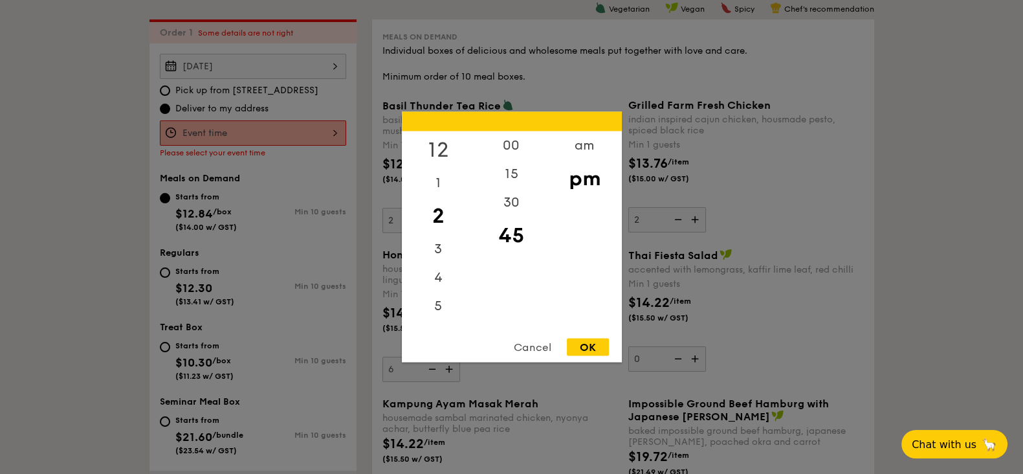
click at [445, 141] on div "12" at bounding box center [438, 150] width 73 height 38
click at [516, 177] on div "15" at bounding box center [511, 179] width 73 height 38
click at [610, 352] on div "Cancel OK" at bounding box center [512, 350] width 220 height 24
click at [597, 342] on div "OK" at bounding box center [588, 346] width 42 height 17
type input "12:15PM"
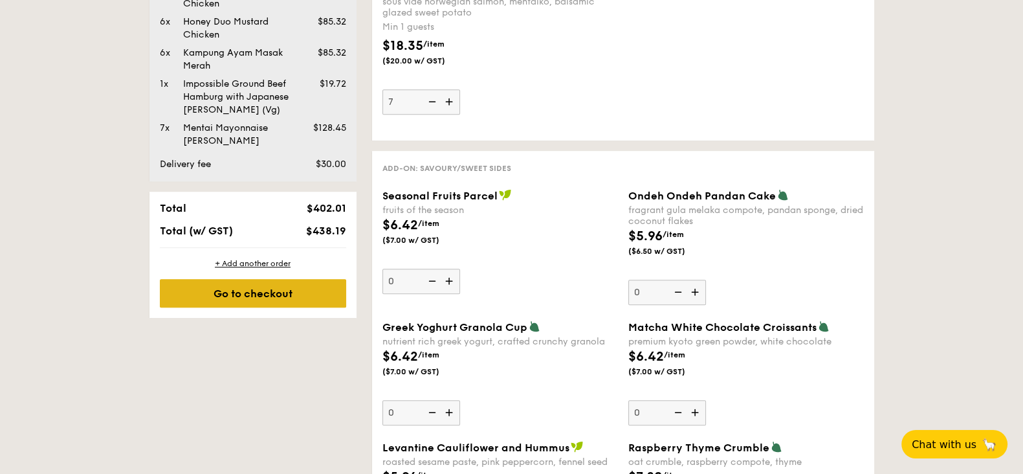
scroll to position [1074, 0]
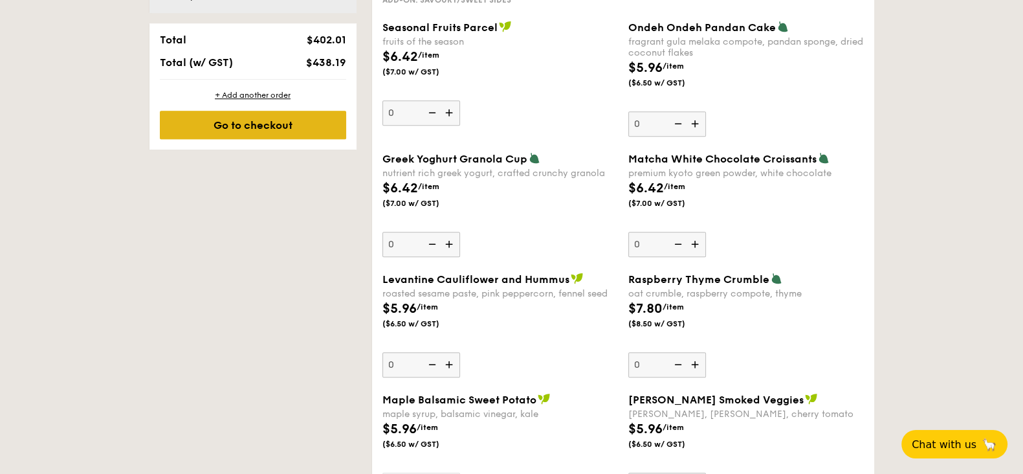
click at [301, 128] on div "Go to checkout" at bounding box center [253, 125] width 186 height 28
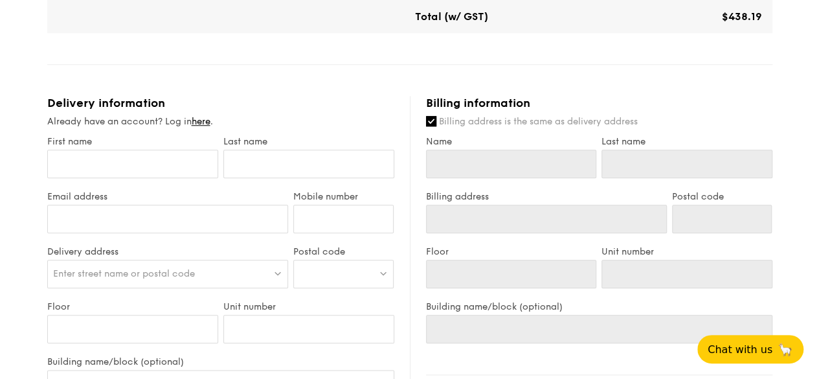
scroll to position [582, 0]
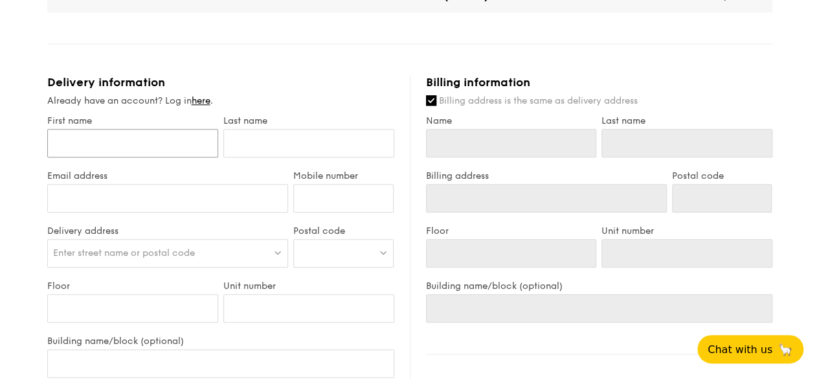
click at [153, 129] on input "First name" at bounding box center [132, 143] width 171 height 28
click at [153, 133] on input "First name" at bounding box center [132, 143] width 171 height 28
type input "G"
type input "Gw"
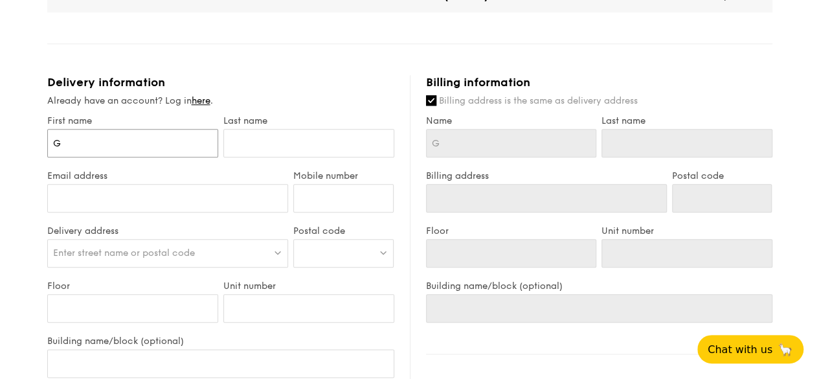
type input "Gw"
type input "Gwe"
type input "Gwen"
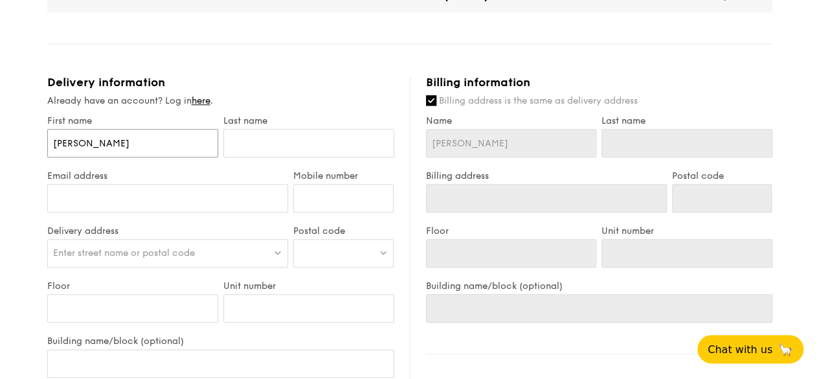
type input "Gwen"
click at [261, 131] on input "text" at bounding box center [308, 143] width 171 height 28
type input "H"
type input "Ha"
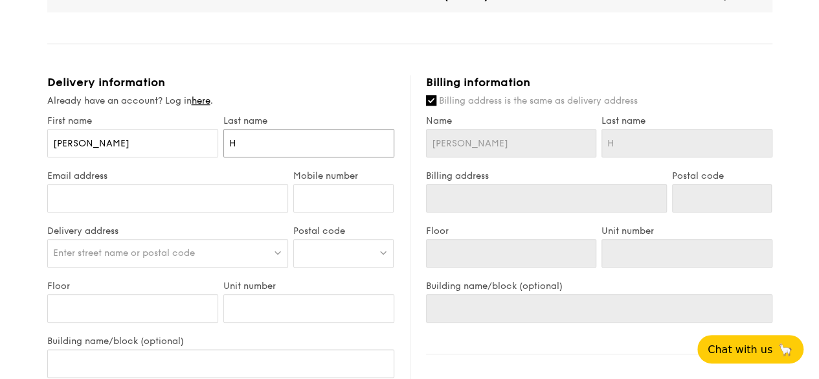
type input "Ha"
type input "Ham"
click at [214, 184] on input "Email address" at bounding box center [167, 198] width 241 height 28
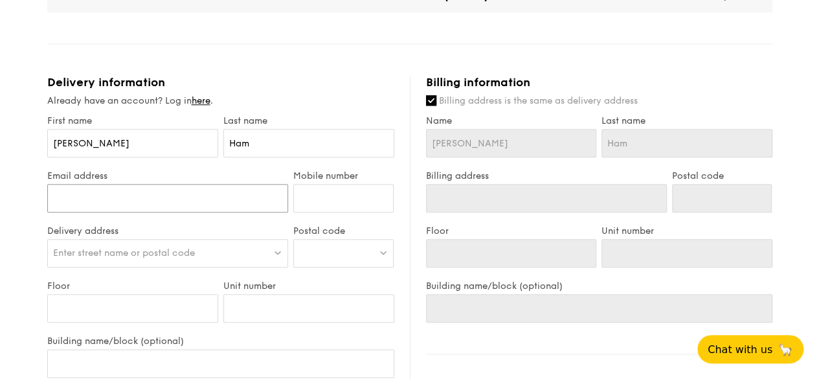
type input "gwen@sblvisionfsc.org.sg"
type input "97364996"
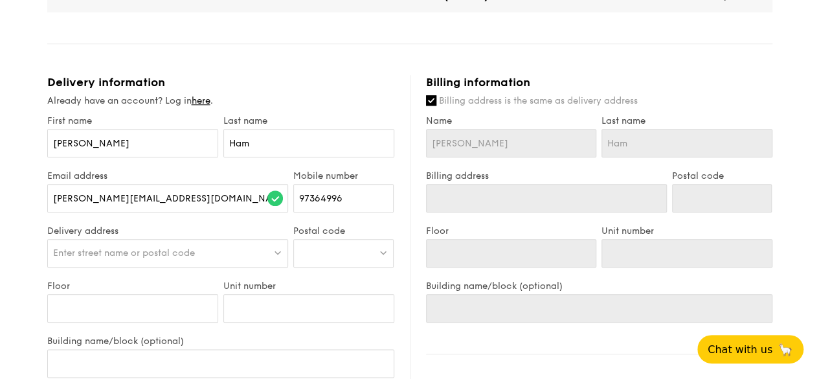
click at [147, 239] on div "Enter street name or postal code" at bounding box center [167, 253] width 241 height 28
type input "B"
click at [353, 248] on div at bounding box center [343, 253] width 100 height 28
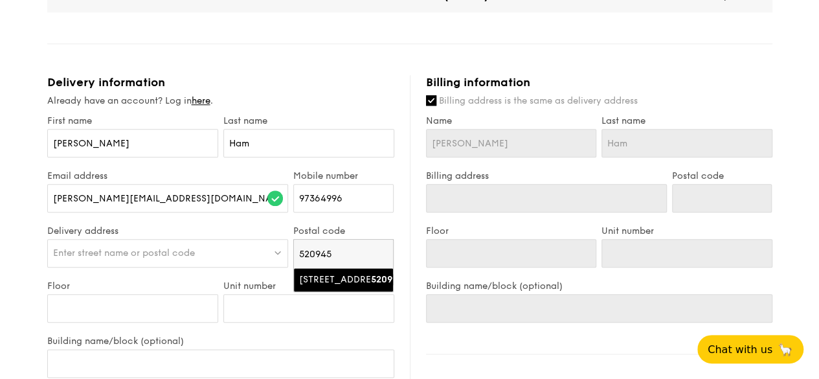
type input "520945"
click at [344, 273] on div "945 Tampines Avenue 4" at bounding box center [332, 279] width 67 height 13
type input "945 Tampines Avenue 4"
type input "520945"
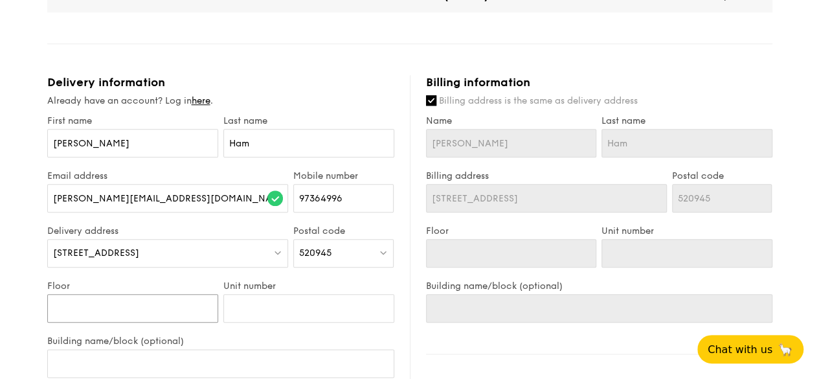
click at [104, 294] on input "Floor" at bounding box center [132, 308] width 171 height 28
type input ")"
type input "0"
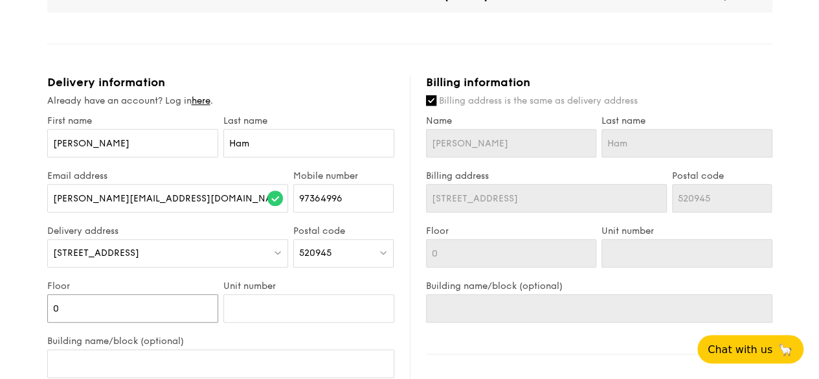
type input "01"
click at [267, 306] on input "Unit number" at bounding box center [308, 308] width 171 height 28
type input "3"
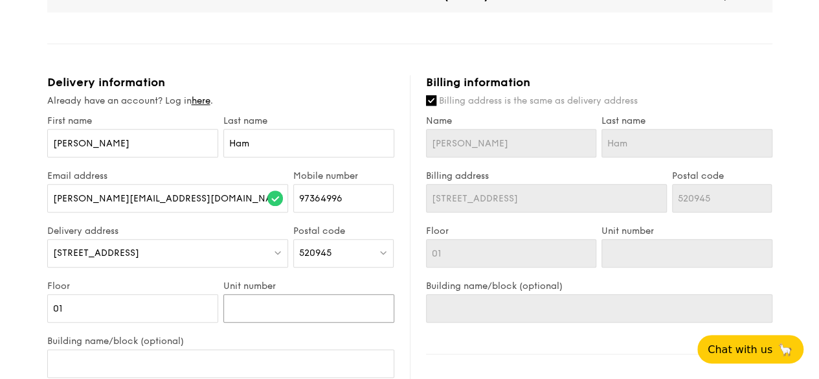
type input "3"
type input "32"
type input "328"
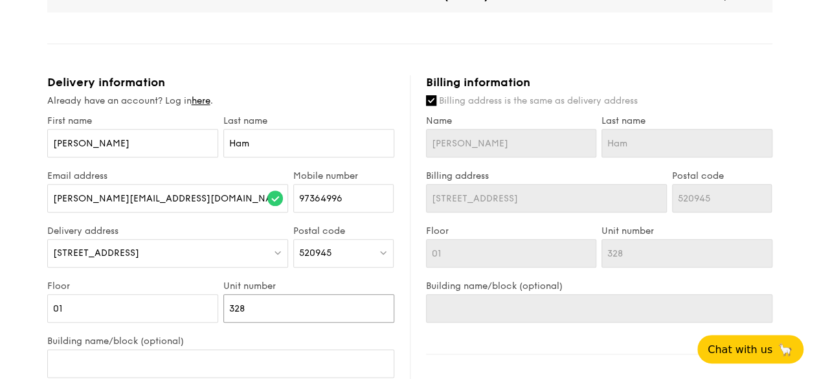
type input "328"
click at [239, 349] on input "Building name/block (optional)" at bounding box center [220, 363] width 347 height 28
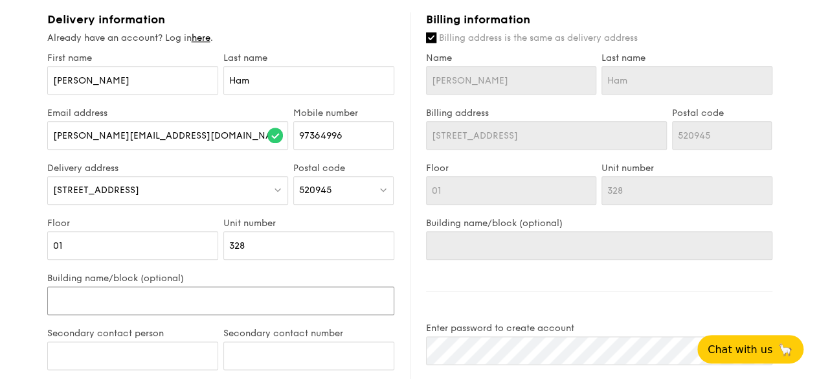
scroll to position [646, 0]
type input "T"
type input "Th"
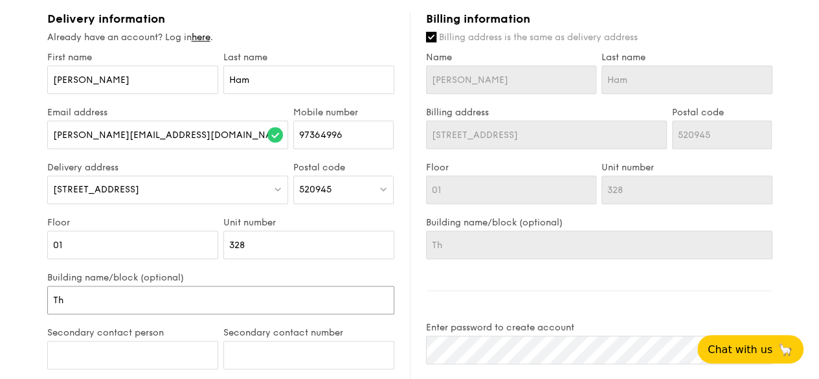
type input "The"
type input "The S"
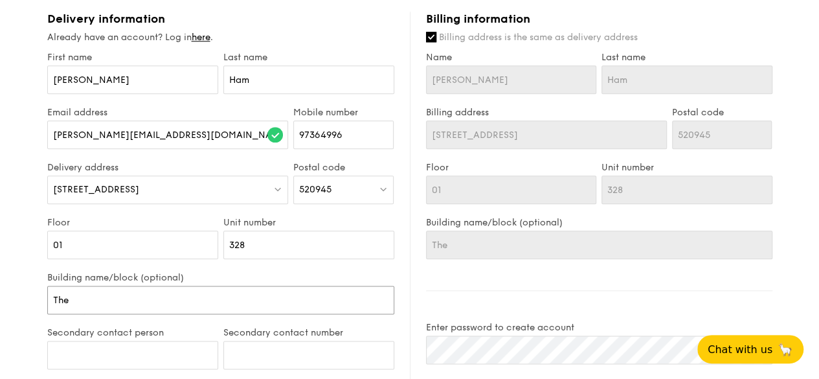
type input "The S"
type input "The SB"
type input "The SBL"
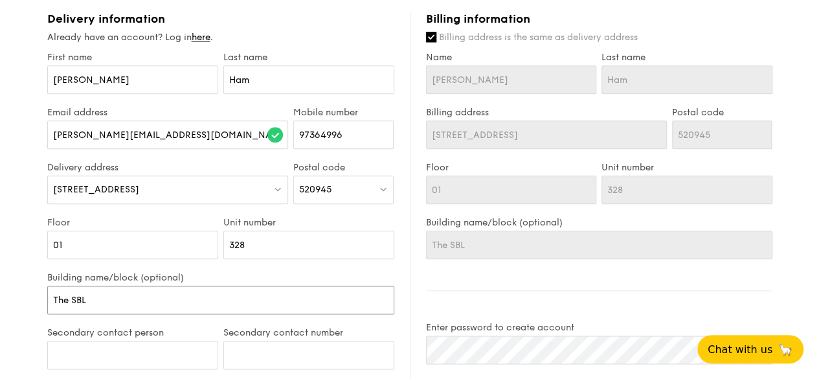
type input "The SBL"
type input "The SBL V"
type input "The SBL Vi"
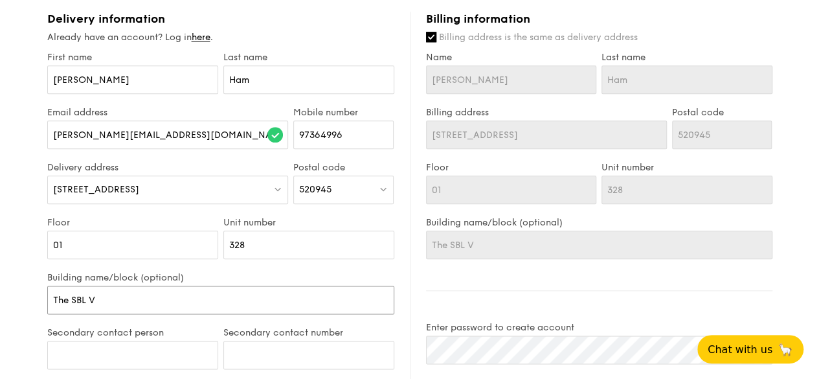
type input "The SBL Vi"
type input "The SBL Viis"
type input "The SBL Viiso"
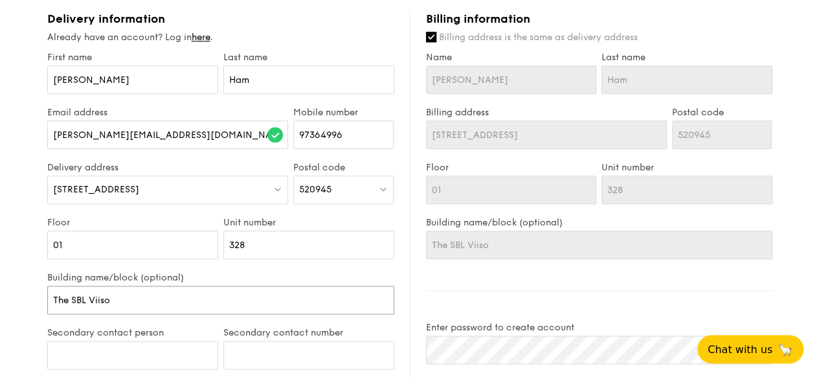
type input "The SBL Viison"
type input "The SBL Viiso"
type input "The SBL Viis"
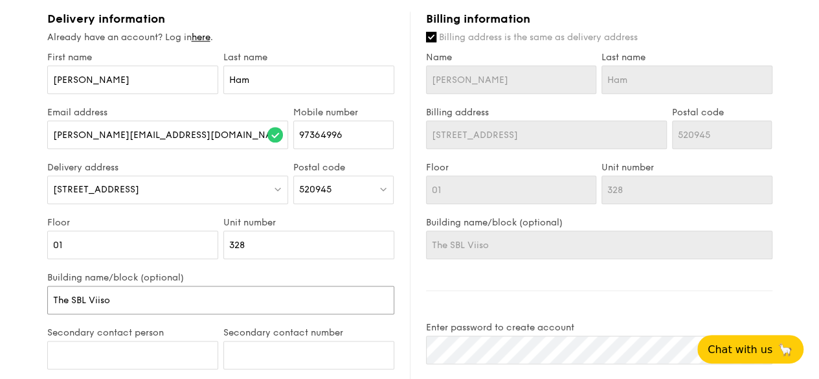
type input "The SBL Viis"
type input "The SBL Vii"
type input "The SBL Vi"
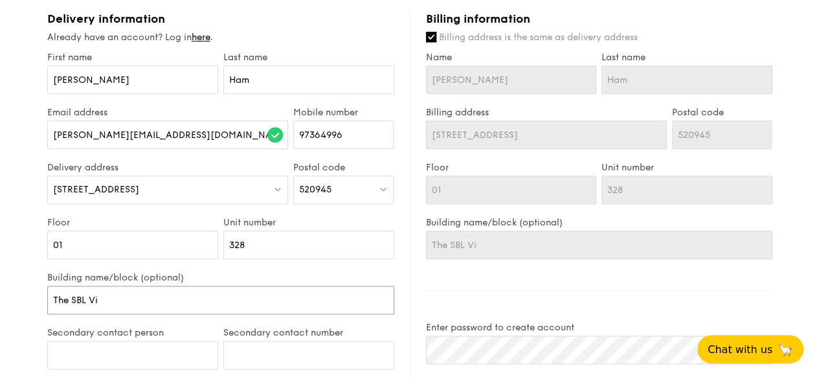
type input "The SBL Vis"
type input "The SBL Visi"
type input "The SBL Visio"
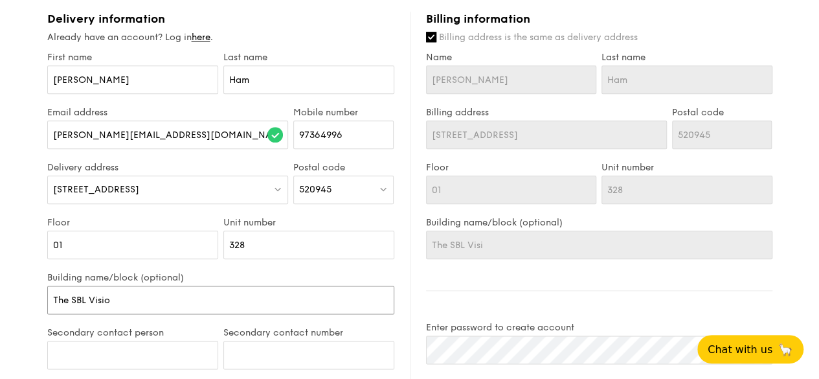
type input "The SBL Visio"
type input "The SBL Vision"
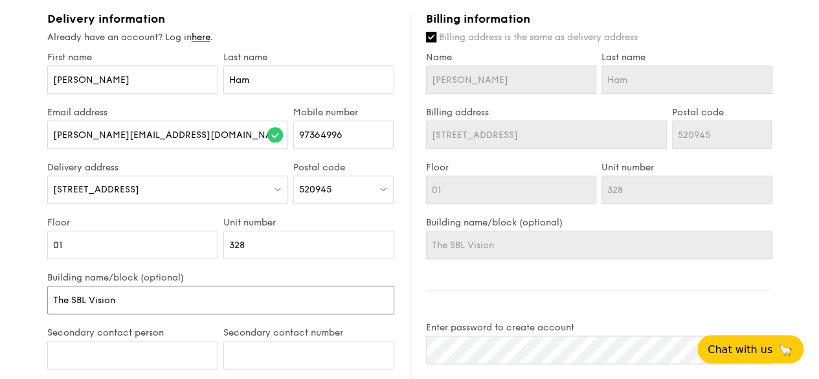
type input "The SBL Vision F"
type input "The SBL Vision Fa"
type input "The SBL Vision Fam"
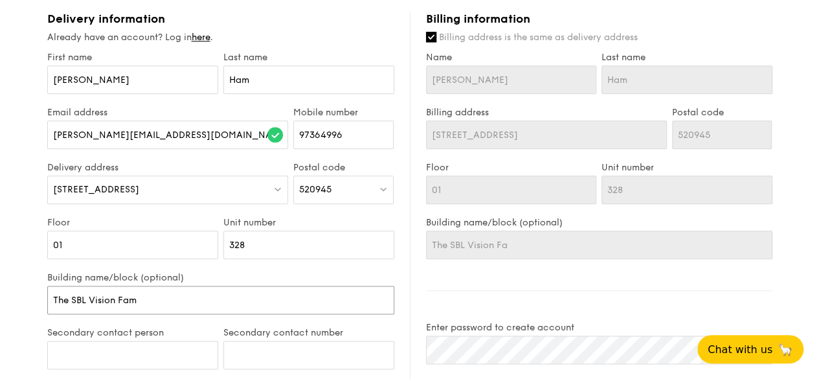
type input "The SBL Vision Fam"
type input "The SBL Vision Fami"
type input "The SBL Vision Famil"
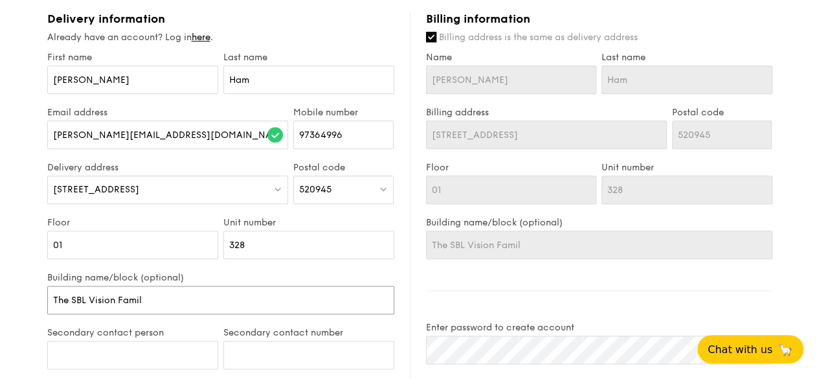
type input "The SBL Vision Family"
type input "The SBL Vision Family S"
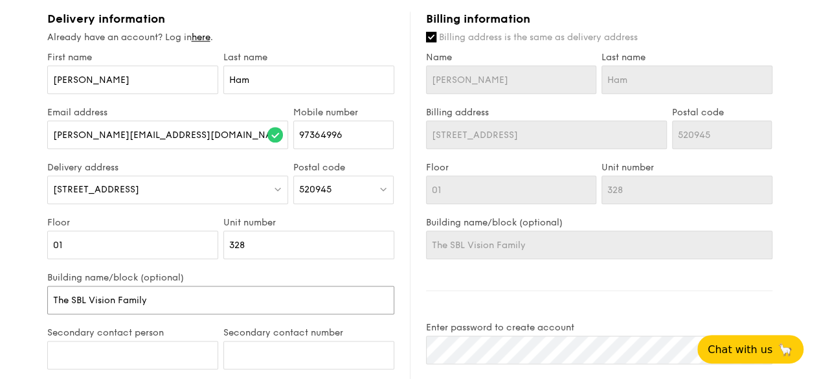
type input "The SBL Vision Family S"
type input "The SBL Vision Family Se"
type input "The SBL Vision Family Ser"
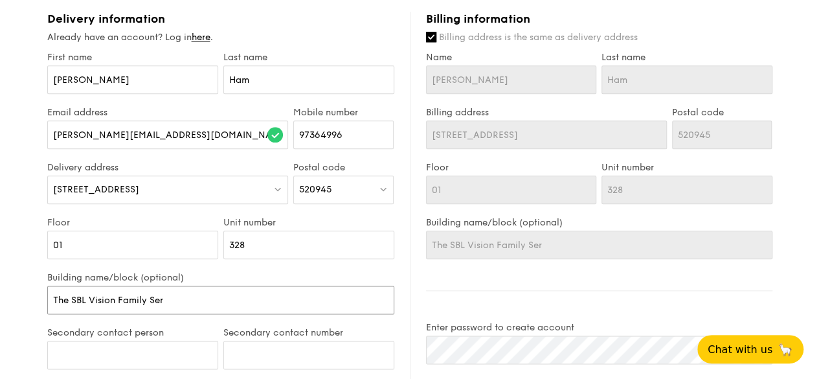
type input "The SBL Vision Family Serv"
type input "The SBL Vision Family Servi"
type input "The SBL Vision Family Servic"
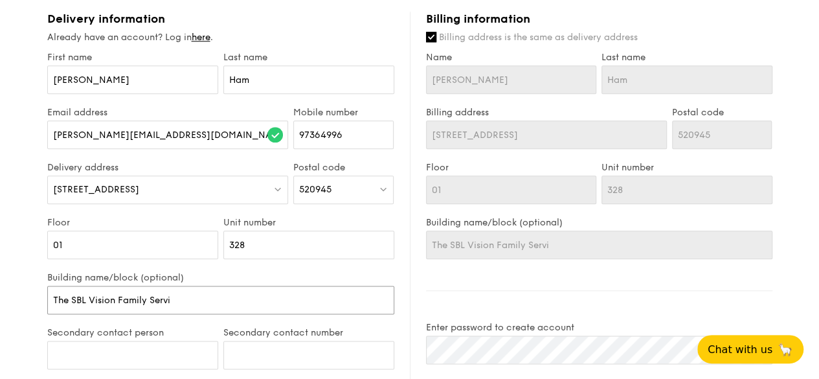
type input "The SBL Vision Family Servic"
type input "The SBL Vision Family Service"
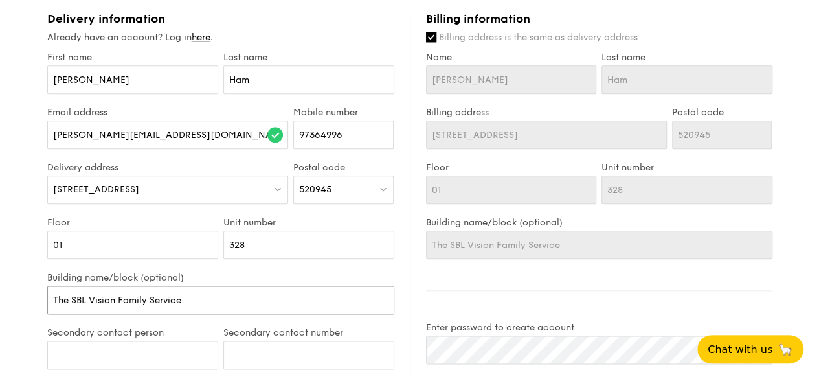
type input "The SBL Vision Family Service c"
type input "The SBL Vision Family Service"
type input "The SBL Vision Family Service C"
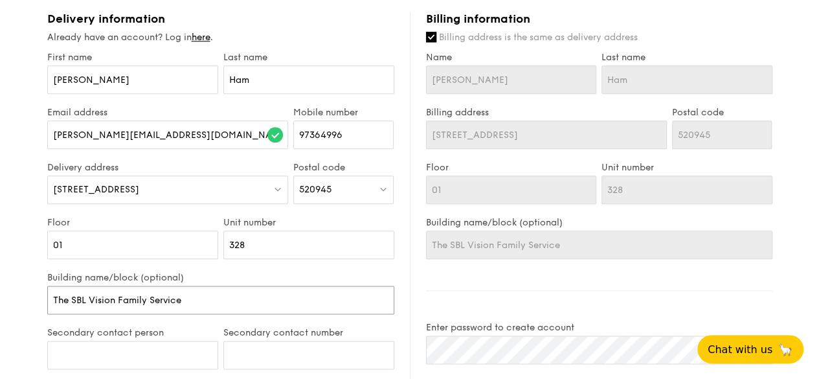
type input "The SBL Vision Family Service C"
type input "The SBL Vision Family Service Ce"
type input "The SBL Vision Family Service Cen"
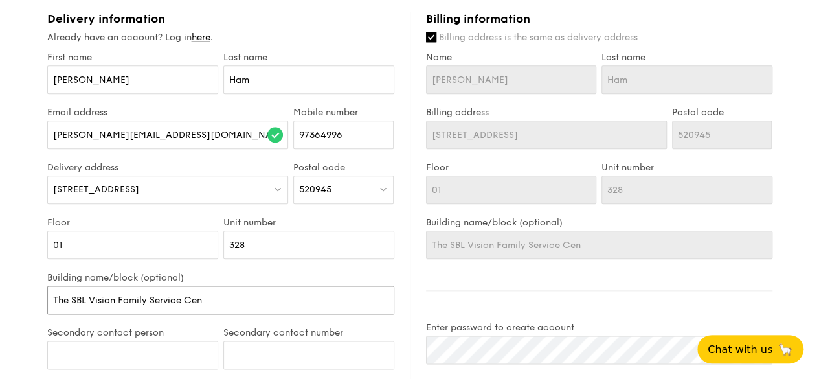
type input "The SBL Vision Family Service Cent"
type input "The SBL Vision Family Service Centr"
type input "The SBL Vision Family Service Centre"
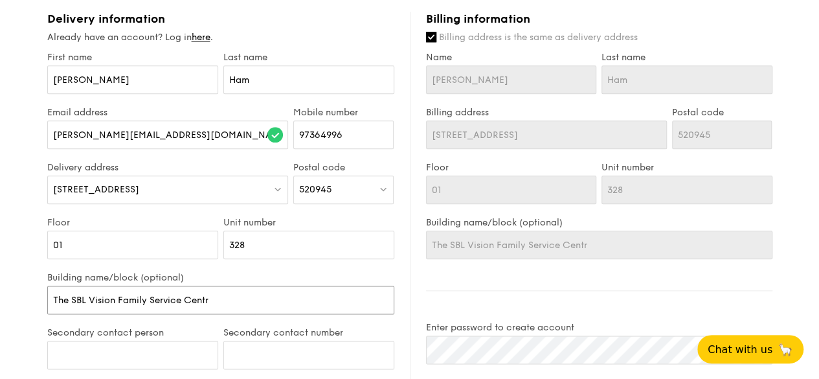
type input "The SBL Vision Family Service Centre"
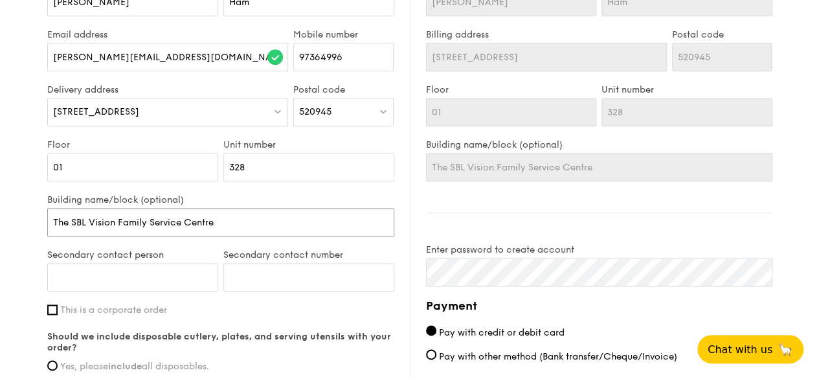
scroll to position [725, 0]
type input "The SBL Vision Family Service Centre"
click at [149, 267] on input "Secondary contact person" at bounding box center [132, 275] width 171 height 28
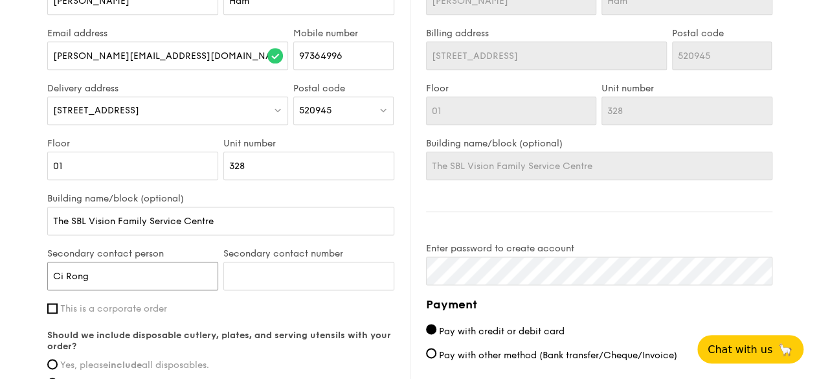
type input "Ci Rong"
click at [300, 261] on input "Secondary contact number" at bounding box center [308, 275] width 171 height 28
click at [108, 303] on span "This is a corporate order" at bounding box center [113, 308] width 107 height 11
click at [58, 303] on input "This is a corporate order" at bounding box center [52, 308] width 10 height 10
checkbox input "true"
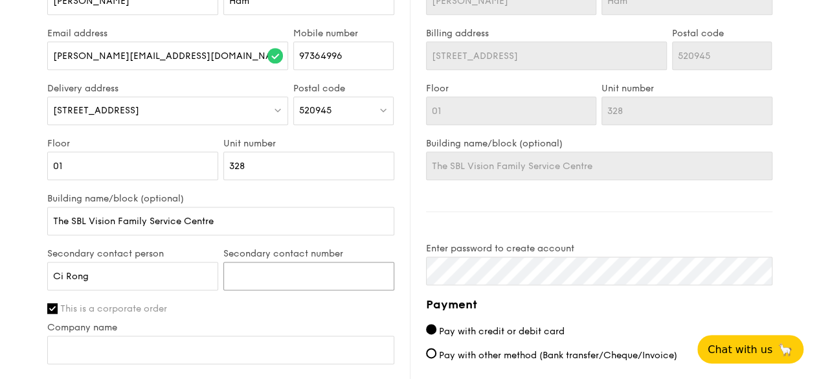
click at [252, 269] on input "Secondary contact number" at bounding box center [308, 275] width 171 height 28
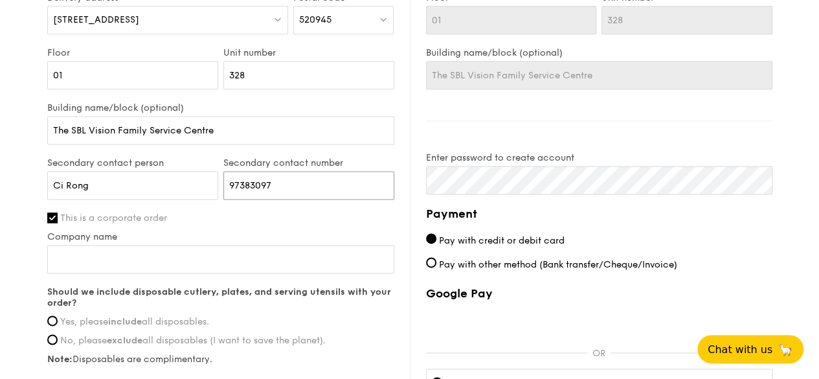
type input "97383097"
click at [220, 247] on input "Company name" at bounding box center [220, 259] width 347 height 28
drag, startPoint x: 229, startPoint y: 116, endPoint x: 58, endPoint y: 116, distance: 170.9
click at [58, 116] on input "The SBL Vision Family Service Centre" at bounding box center [220, 130] width 347 height 28
click at [57, 116] on input "The SBL Vision Family Service Centre" at bounding box center [220, 130] width 347 height 28
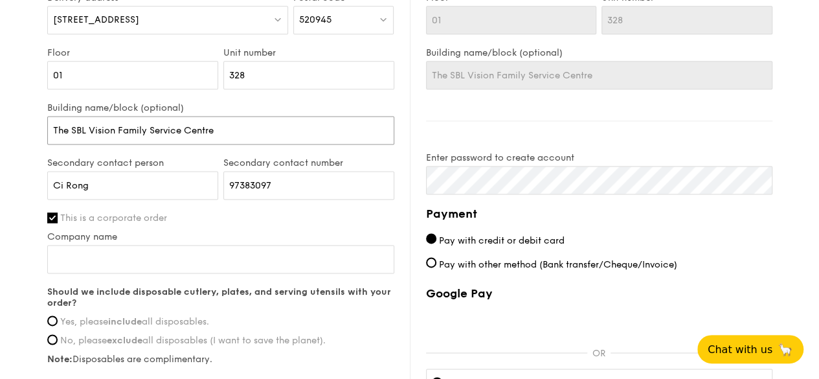
click at [258, 118] on input "The SBL Vision Family Service Centre" at bounding box center [220, 130] width 347 height 28
drag, startPoint x: 299, startPoint y: 111, endPoint x: 18, endPoint y: 107, distance: 280.9
drag, startPoint x: 238, startPoint y: 115, endPoint x: 234, endPoint y: 120, distance: 6.7
click at [238, 116] on input "The SBL Vision Family Service Centre" at bounding box center [220, 130] width 347 height 28
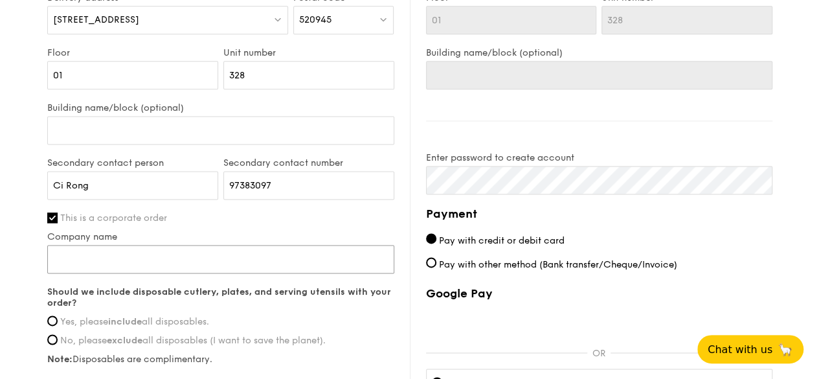
click at [129, 245] on input "Company name" at bounding box center [220, 259] width 347 height 28
paste input "The SBL Vision Family Service Centre"
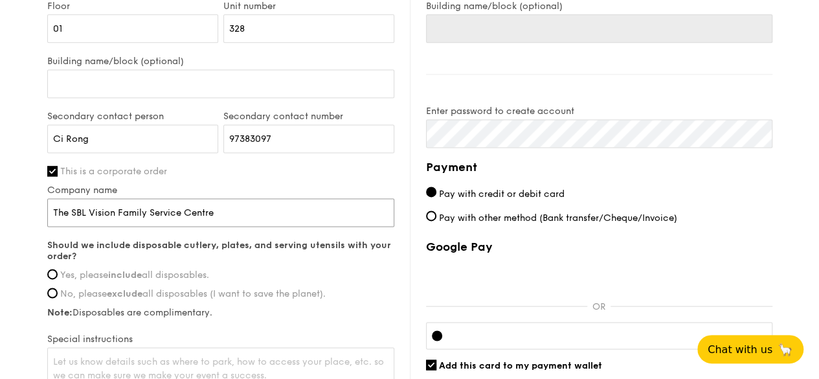
scroll to position [880, 0]
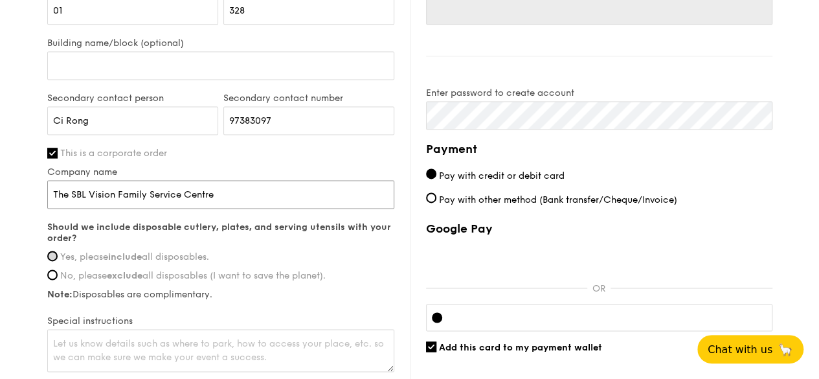
type input "The SBL Vision Family Service Centre"
click at [56, 250] on input "Yes, please include all disposables." at bounding box center [52, 255] width 10 height 10
radio input "true"
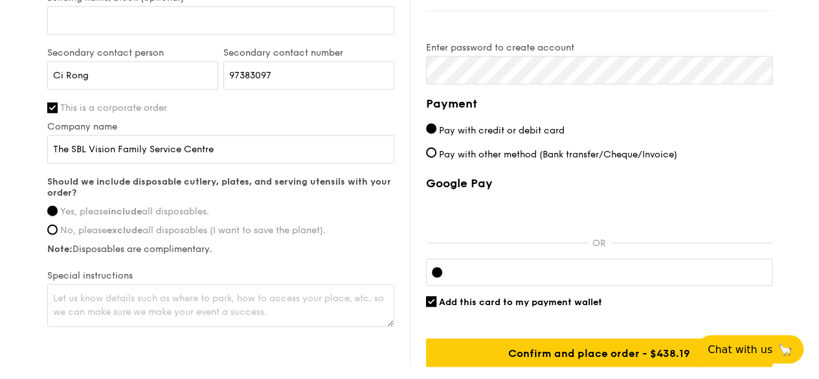
scroll to position [945, 0]
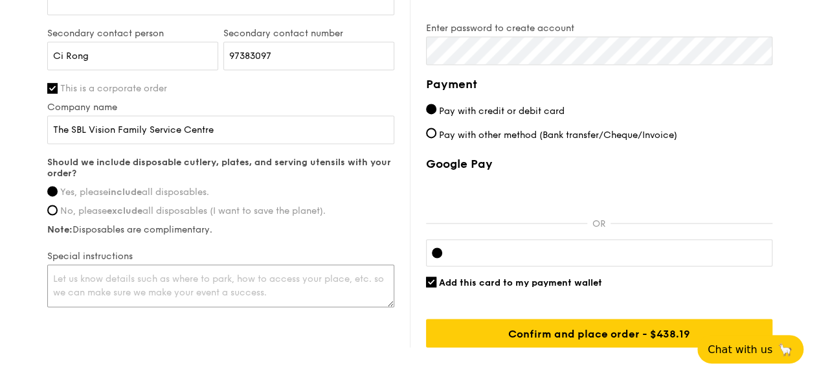
click at [175, 266] on textarea at bounding box center [220, 285] width 347 height 43
type textarea "P"
click at [274, 270] on textarea at bounding box center [220, 285] width 347 height 43
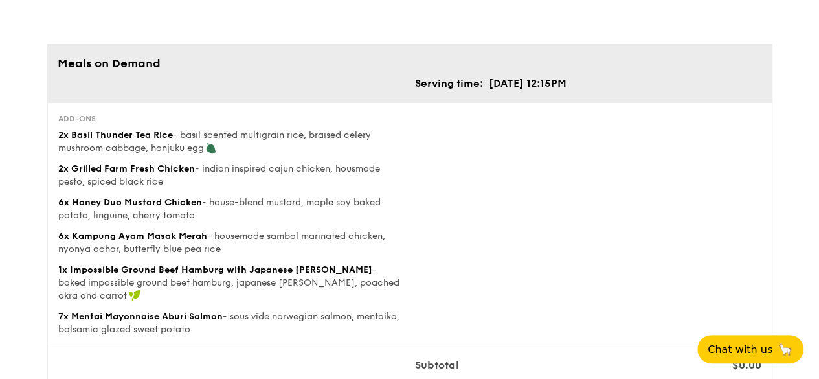
scroll to position [39, 0]
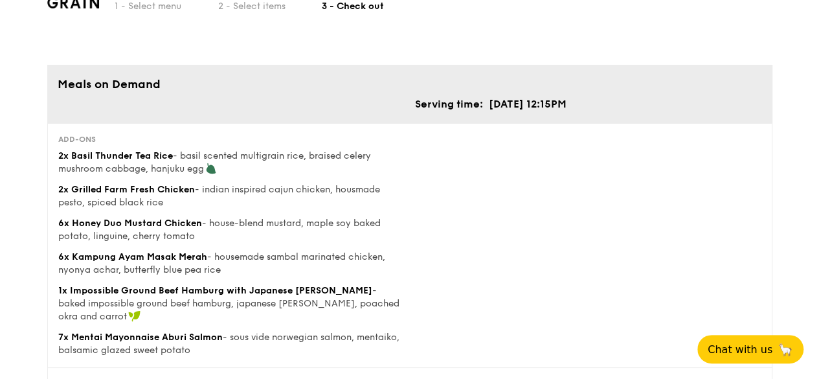
type textarea "Please access through the main glass door"
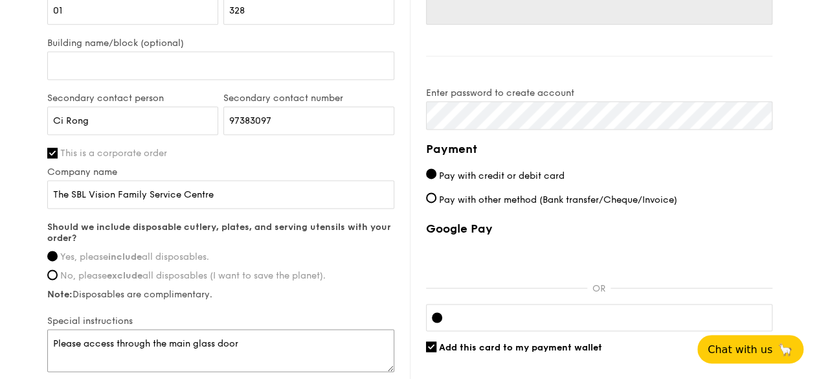
scroll to position [1001, 0]
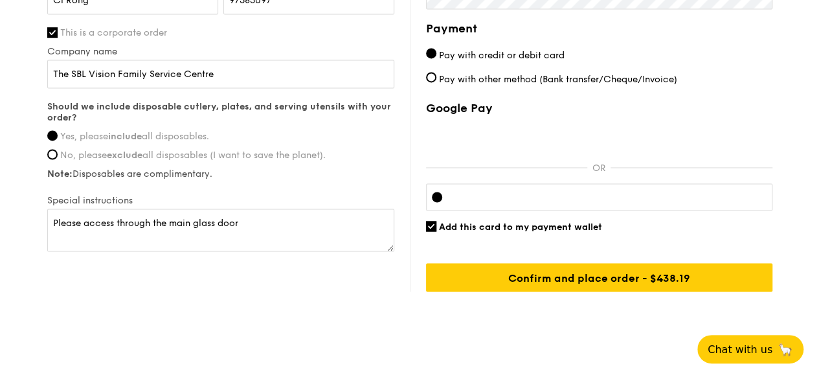
click at [454, 183] on div at bounding box center [599, 196] width 346 height 27
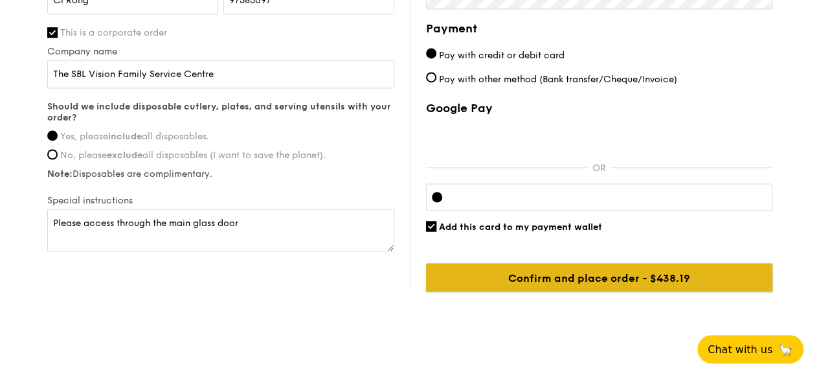
click at [681, 263] on input "Confirm and place order - $438.19" at bounding box center [599, 277] width 346 height 28
click at [680, 263] on input "Confirm and place order - $438.19" at bounding box center [599, 277] width 346 height 28
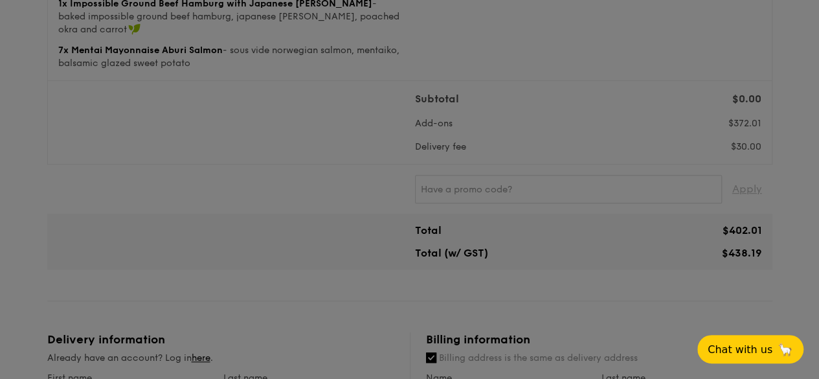
scroll to position [289, 0]
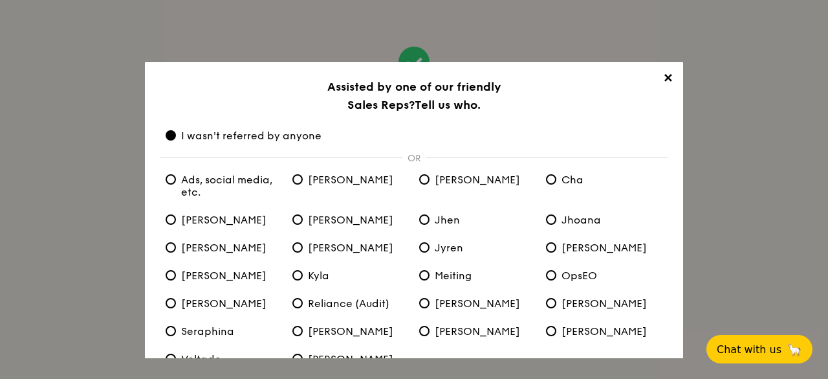
click at [241, 130] on span "I wasn't referred by anyone" at bounding box center [244, 135] width 156 height 12
click at [176, 130] on anyone "I wasn't referred by anyone" at bounding box center [171, 135] width 10 height 10
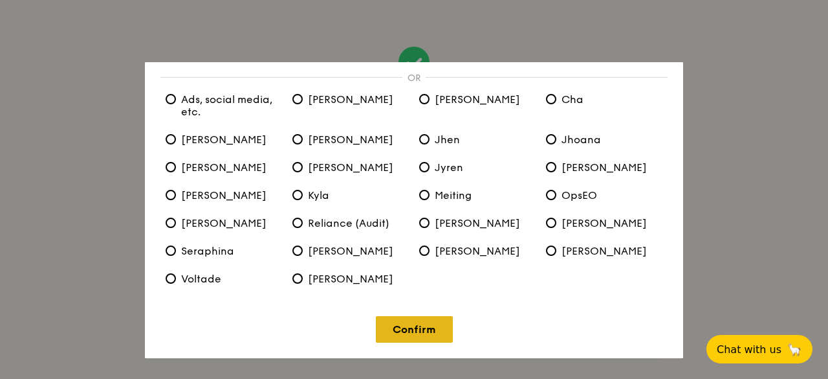
click at [426, 329] on link "Confirm" at bounding box center [414, 329] width 77 height 27
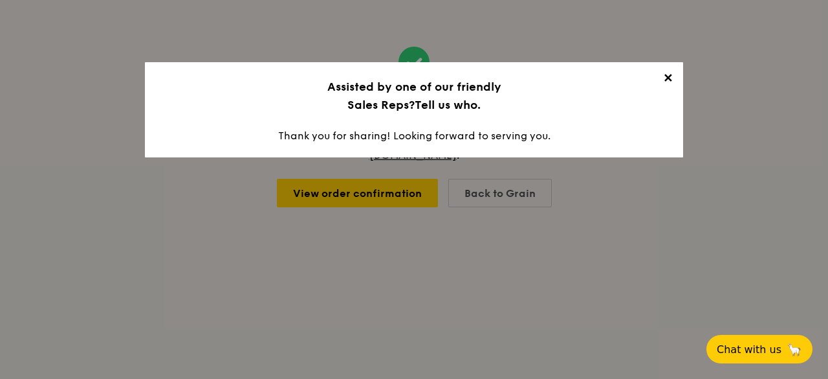
scroll to position [0, 0]
click at [671, 74] on span "✕" at bounding box center [668, 80] width 18 height 18
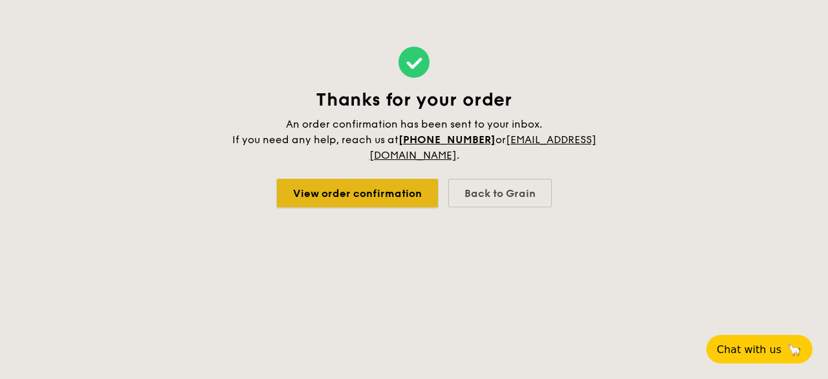
click at [399, 181] on link "View order confirmation" at bounding box center [357, 193] width 161 height 28
